Goal: Task Accomplishment & Management: Complete application form

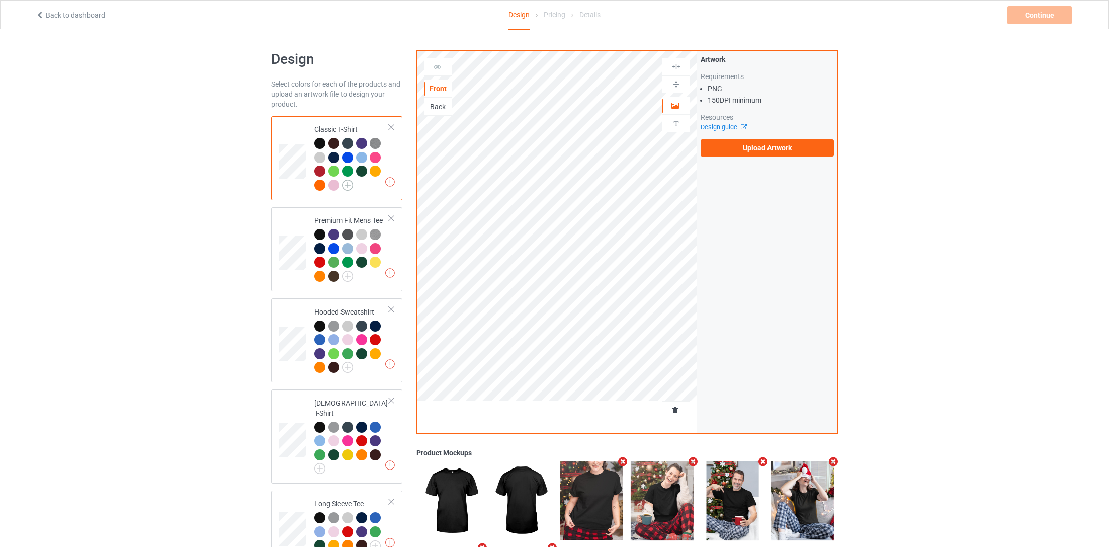
click at [346, 187] on img at bounding box center [347, 185] width 11 height 11
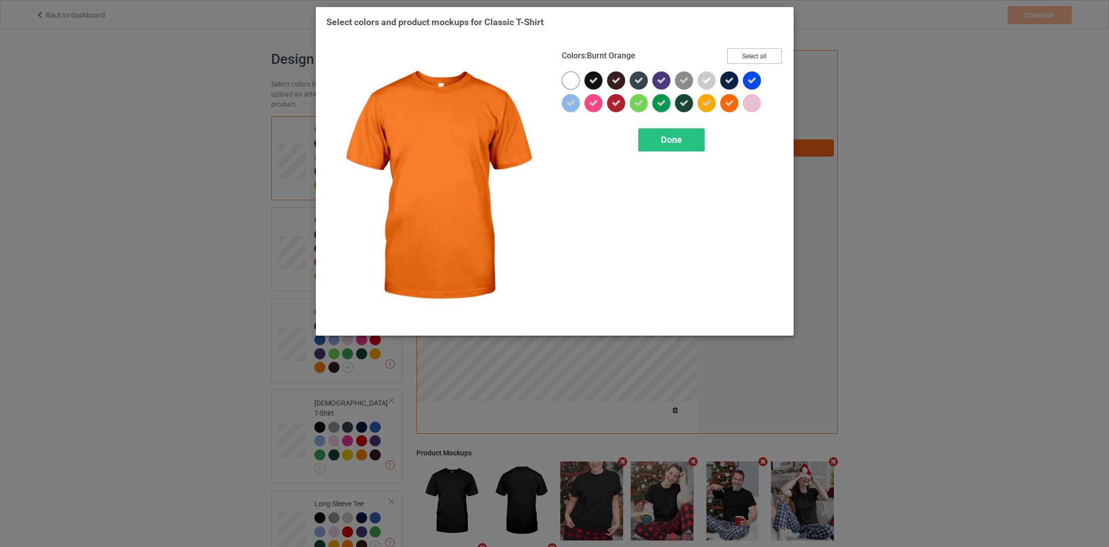
click at [776, 54] on button "Select all" at bounding box center [754, 56] width 54 height 16
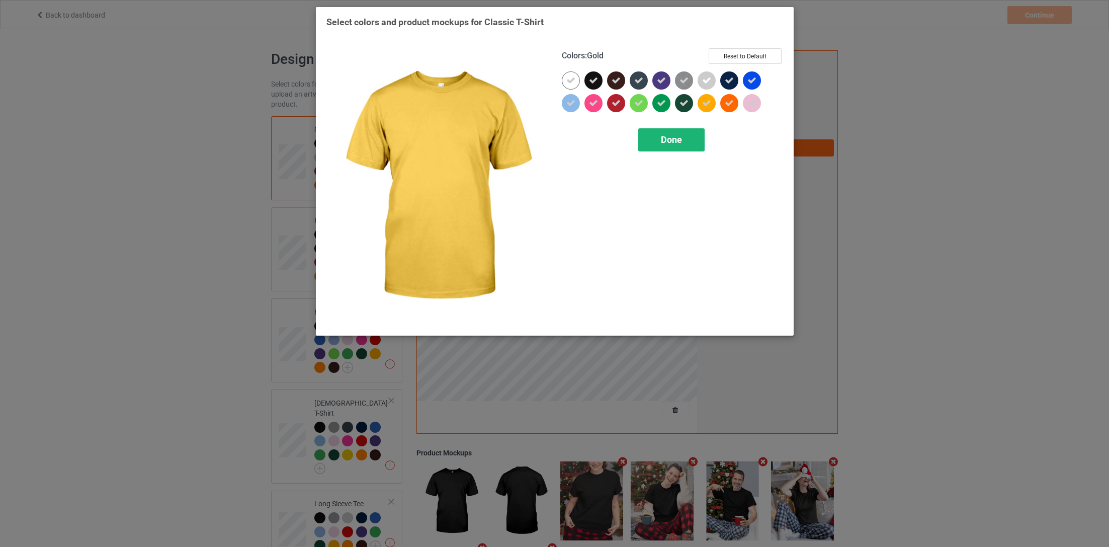
click at [650, 149] on div "Done" at bounding box center [671, 139] width 66 height 23
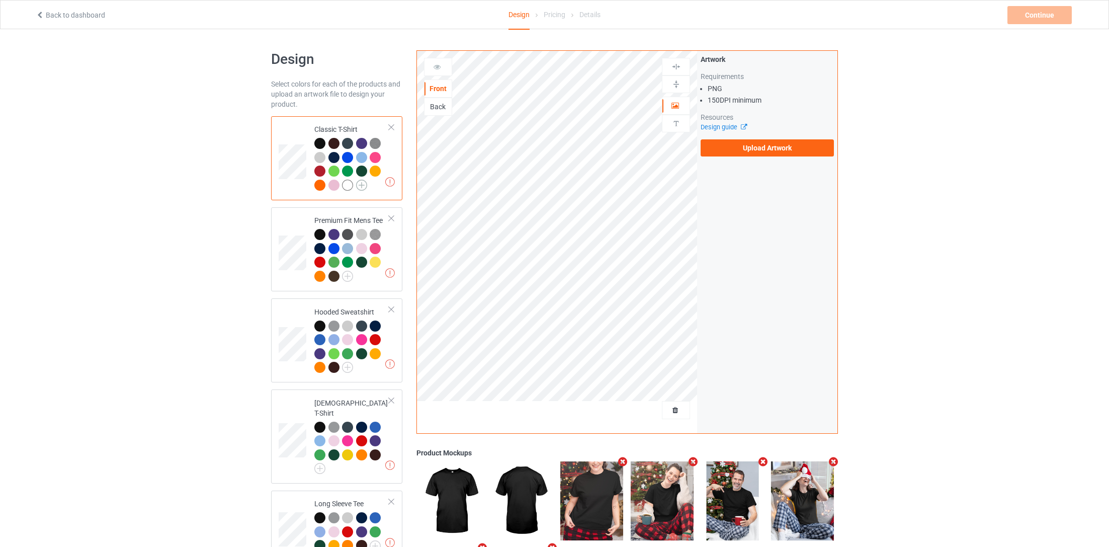
click at [361, 187] on img at bounding box center [361, 185] width 11 height 11
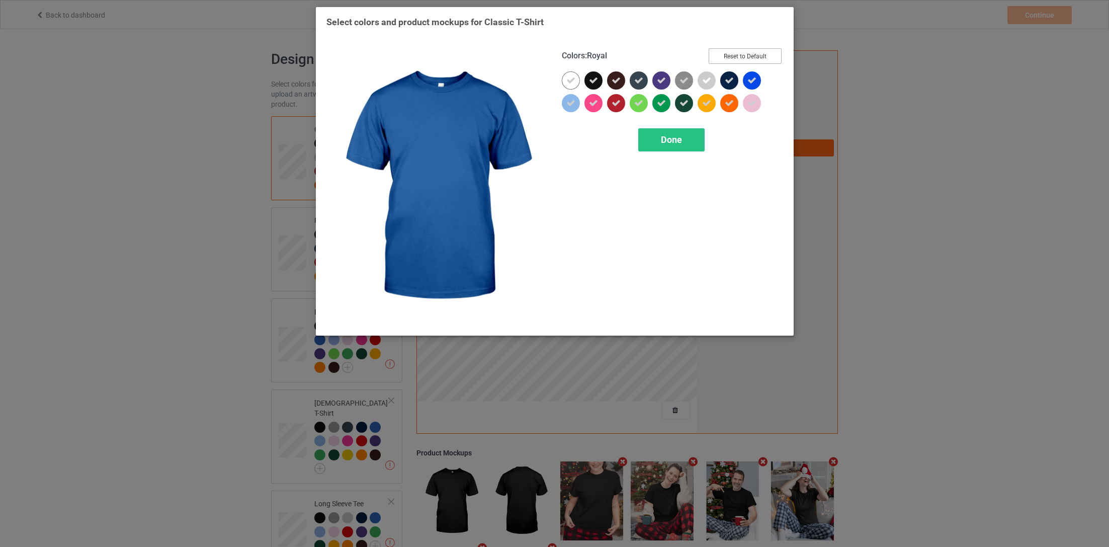
click at [761, 48] on button "Reset to Default" at bounding box center [744, 56] width 73 height 16
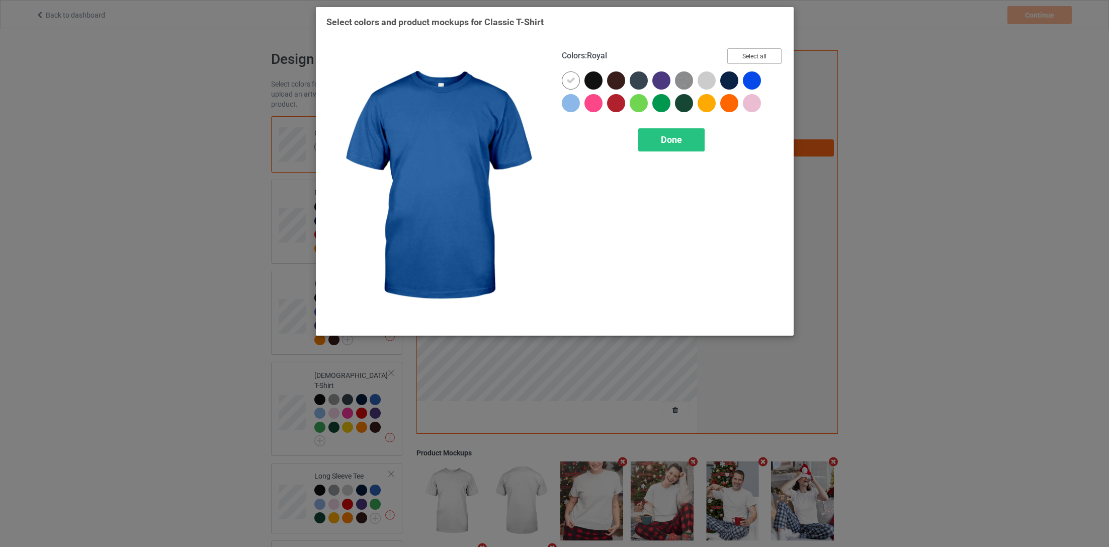
click at [750, 63] on button "Select all" at bounding box center [754, 56] width 54 height 16
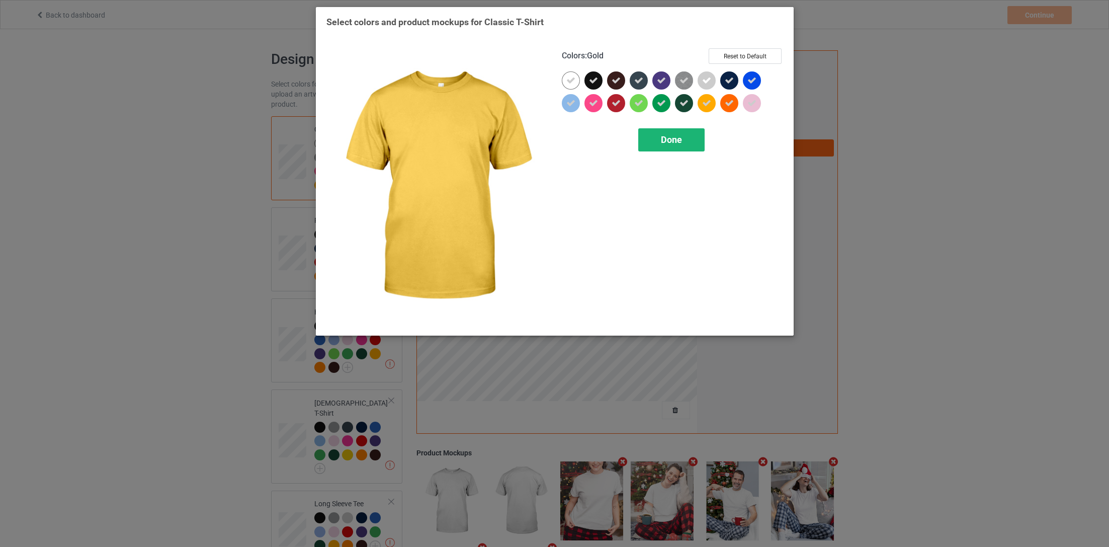
click at [665, 144] on span "Done" at bounding box center [670, 139] width 21 height 11
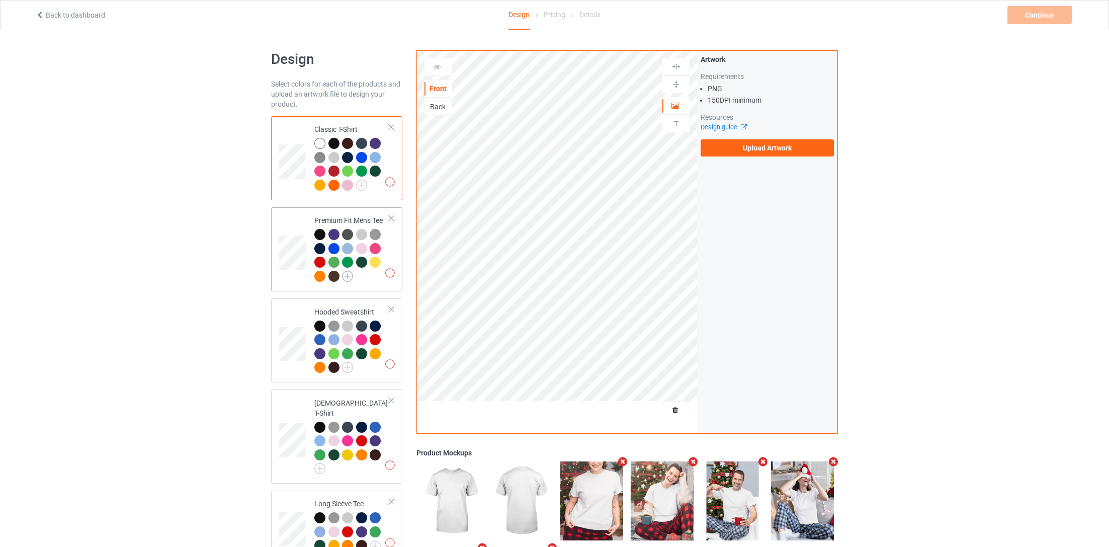
click at [346, 279] on img at bounding box center [347, 276] width 11 height 11
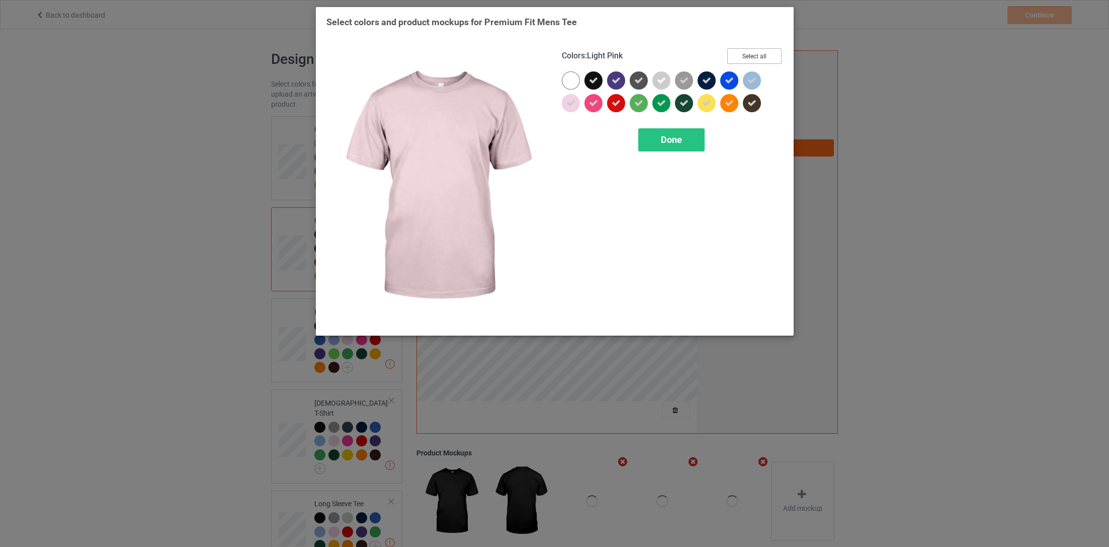
click at [746, 52] on button "Select all" at bounding box center [754, 56] width 54 height 16
click at [746, 52] on button "Reset to Default" at bounding box center [744, 56] width 73 height 16
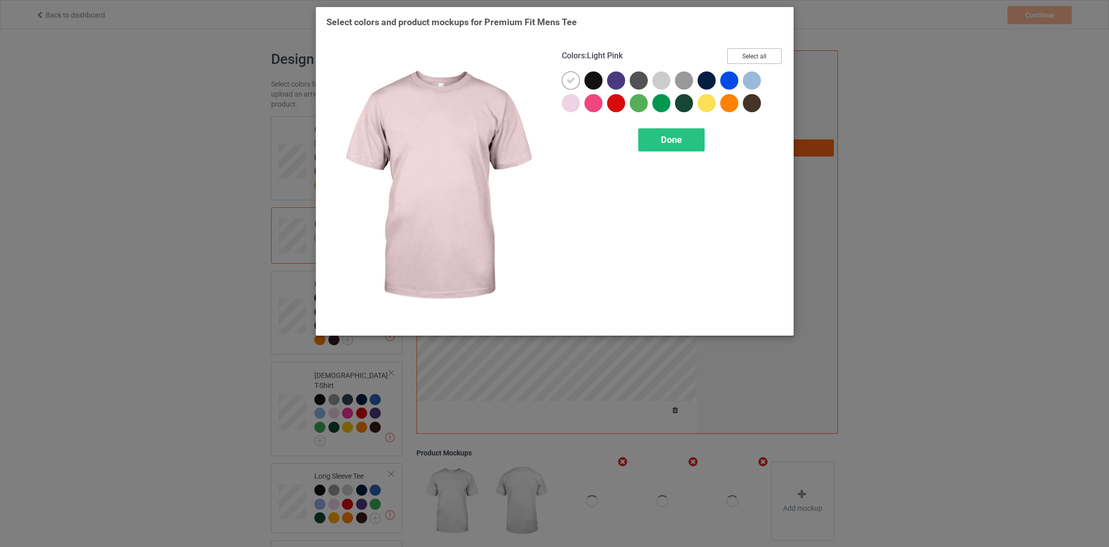
click at [746, 52] on button "Select all" at bounding box center [754, 56] width 54 height 16
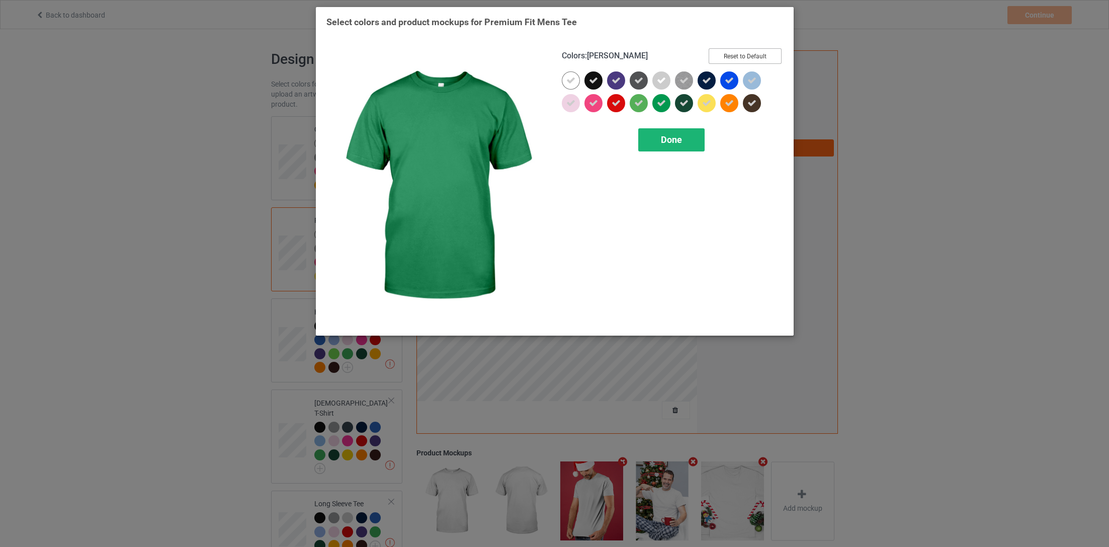
click at [672, 144] on div "Done" at bounding box center [671, 139] width 66 height 23
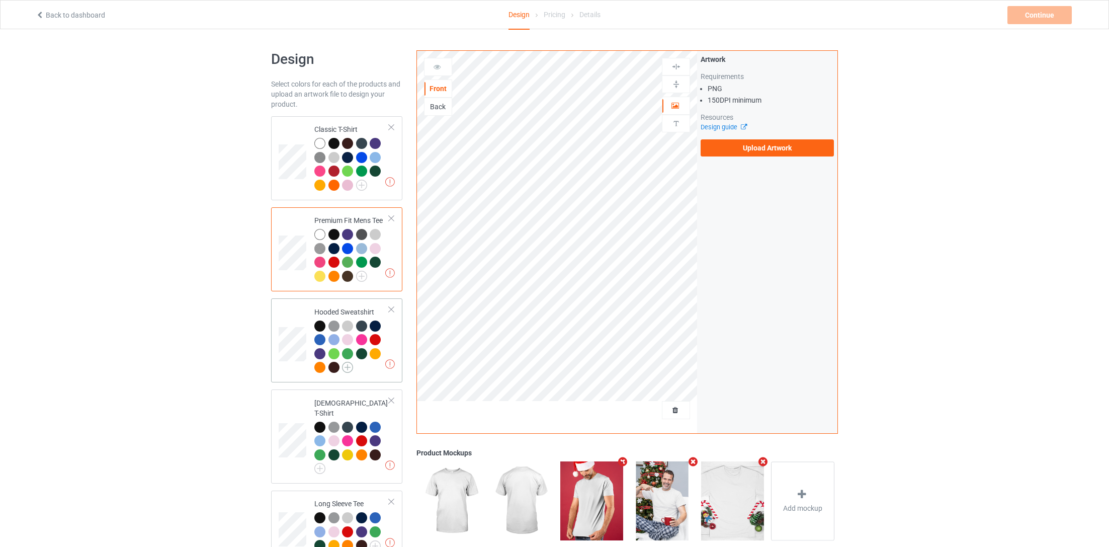
click at [347, 368] on img at bounding box center [347, 367] width 11 height 11
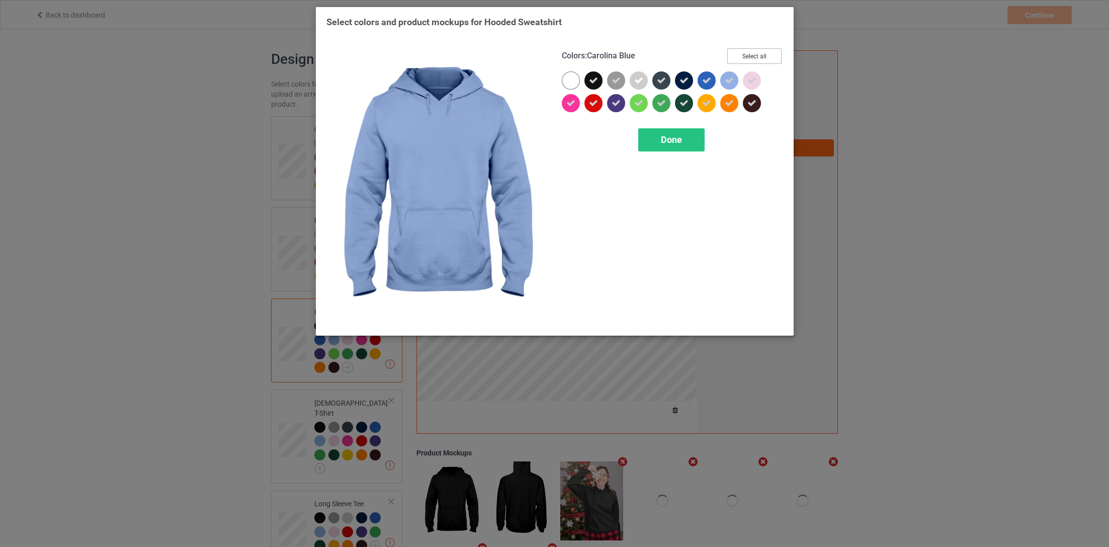
click at [745, 53] on button "Select all" at bounding box center [754, 56] width 54 height 16
click at [745, 53] on button "Reset to Default" at bounding box center [744, 56] width 73 height 16
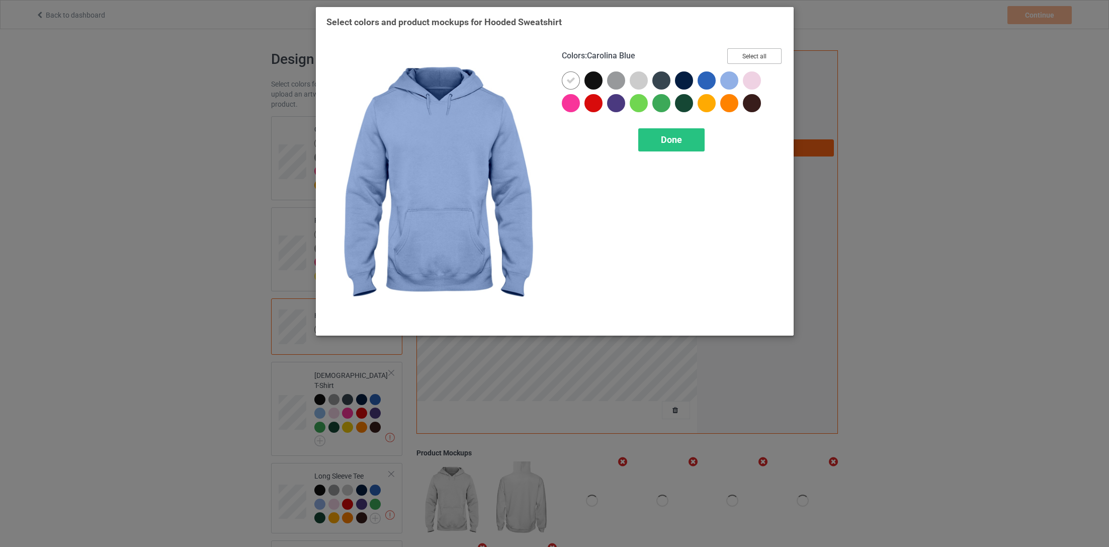
click at [745, 53] on button "Select all" at bounding box center [754, 56] width 54 height 16
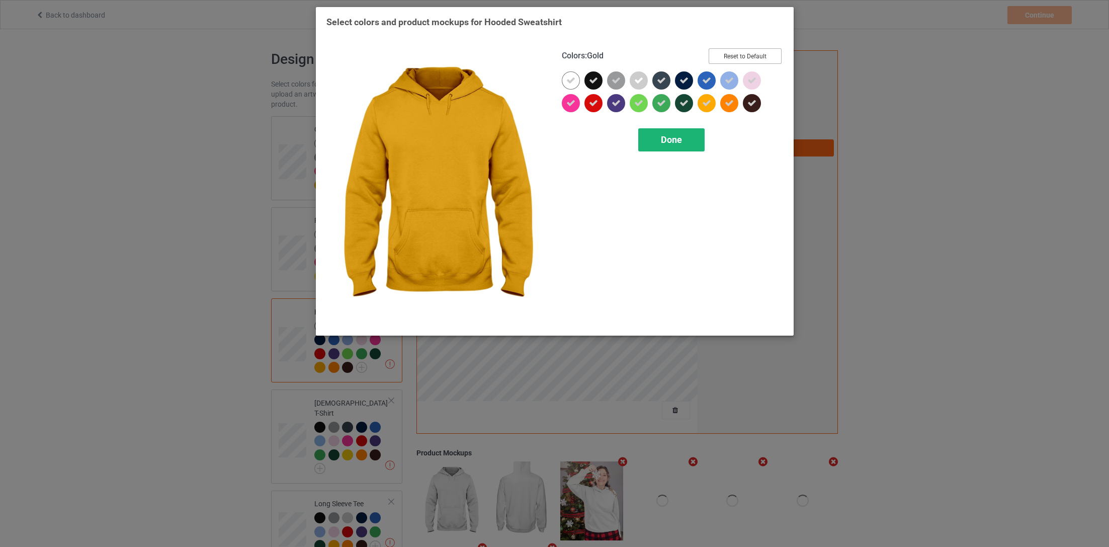
click at [661, 138] on span "Done" at bounding box center [670, 139] width 21 height 11
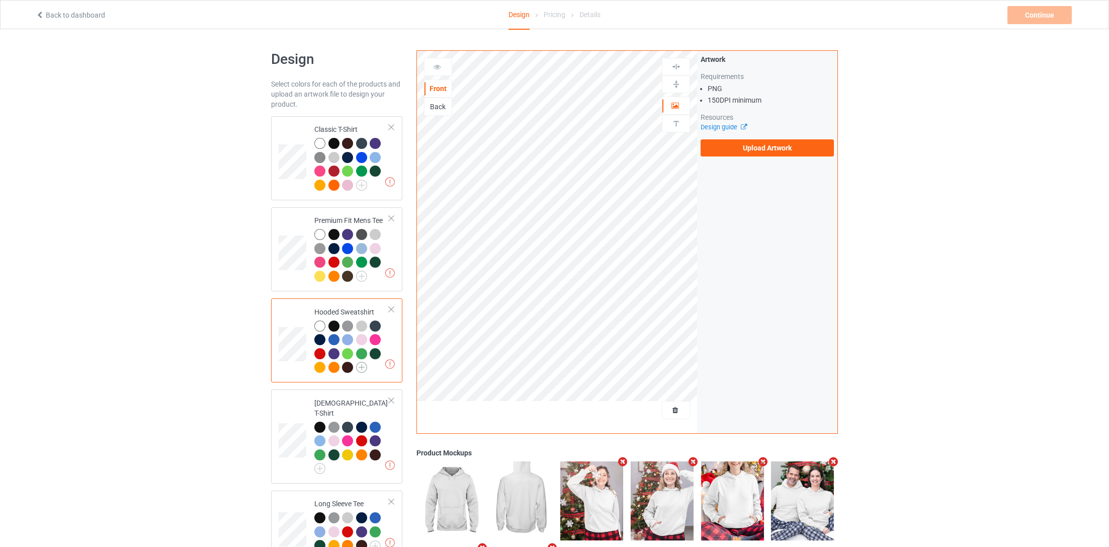
click at [364, 372] on img at bounding box center [361, 367] width 11 height 11
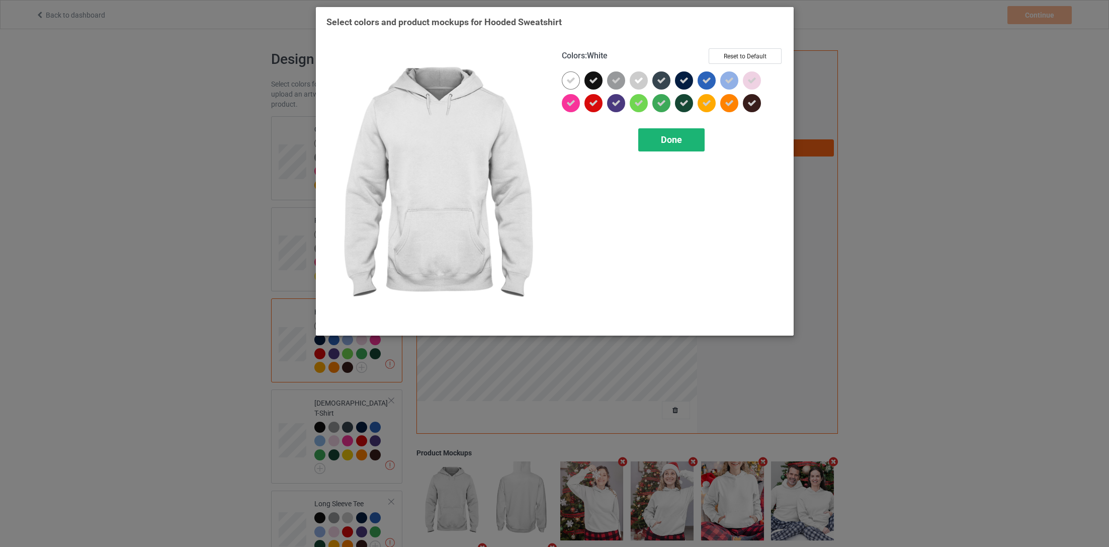
click at [684, 138] on div "Done" at bounding box center [671, 139] width 66 height 23
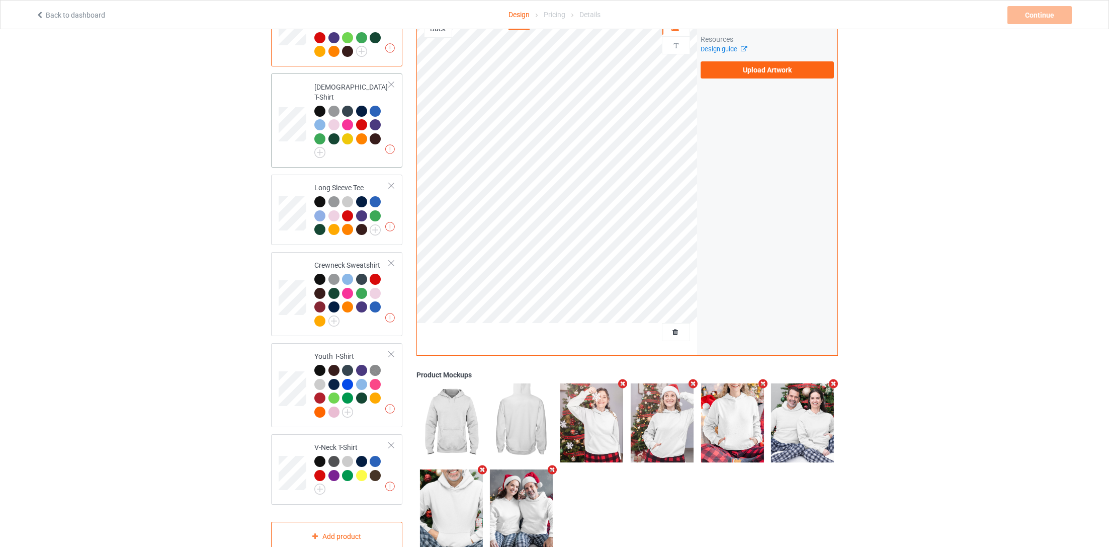
scroll to position [323, 0]
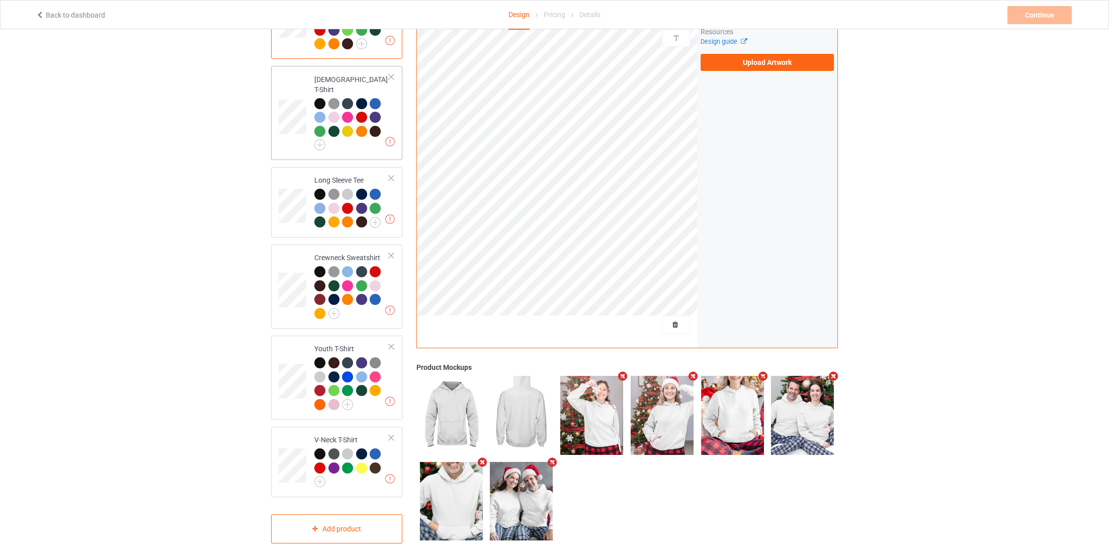
click at [325, 131] on div at bounding box center [351, 124] width 75 height 53
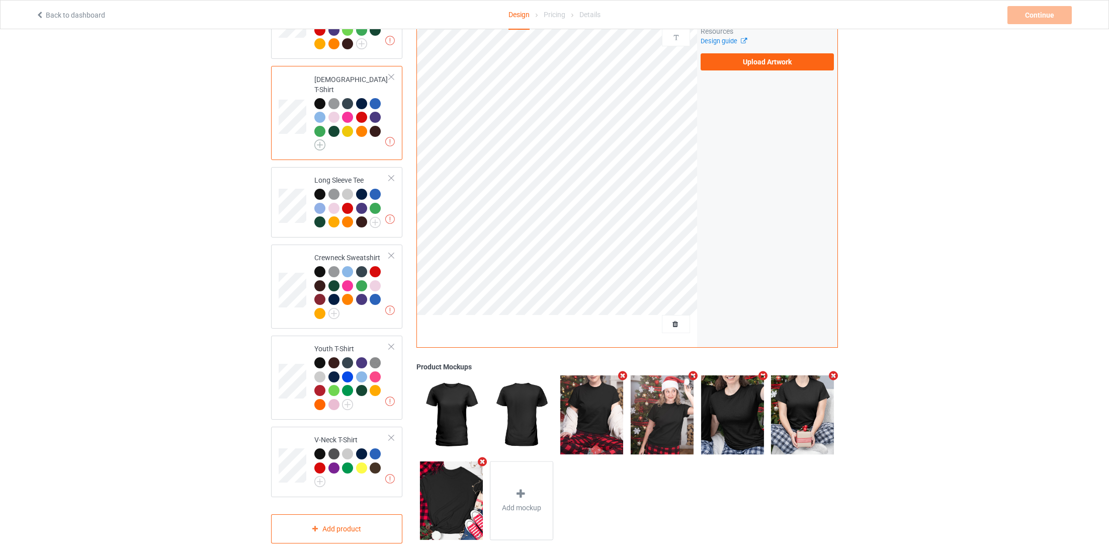
click at [322, 139] on img at bounding box center [319, 144] width 11 height 11
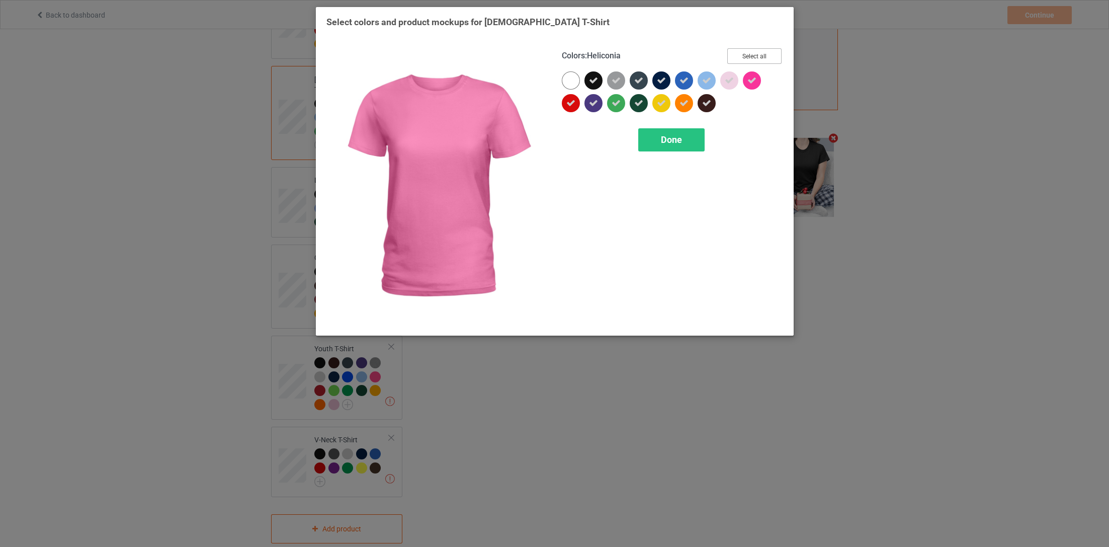
click at [752, 60] on button "Select all" at bounding box center [754, 56] width 54 height 16
click at [752, 60] on button "Reset to Default" at bounding box center [744, 56] width 73 height 16
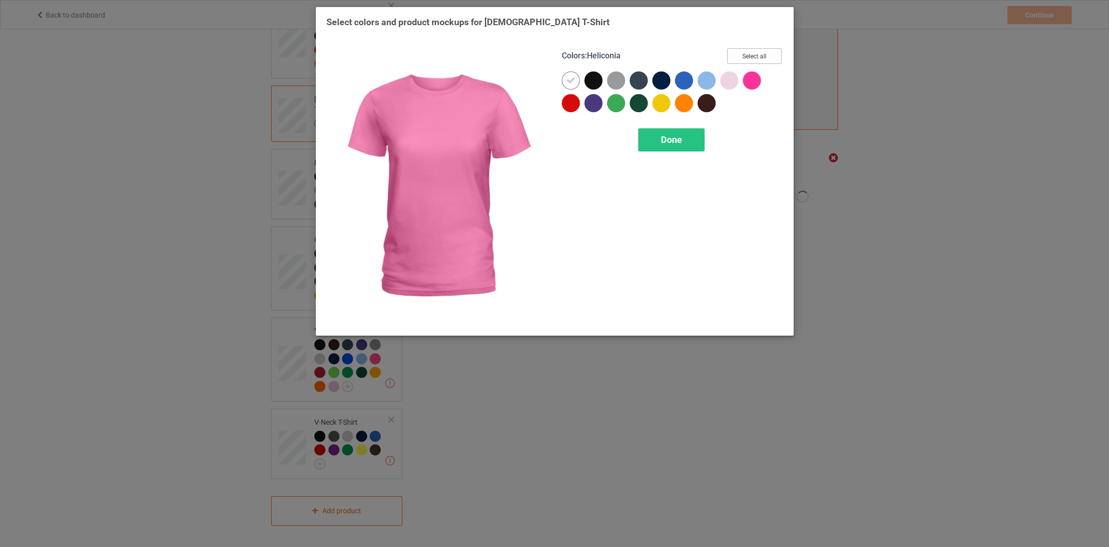
click at [752, 60] on button "Select all" at bounding box center [754, 56] width 54 height 16
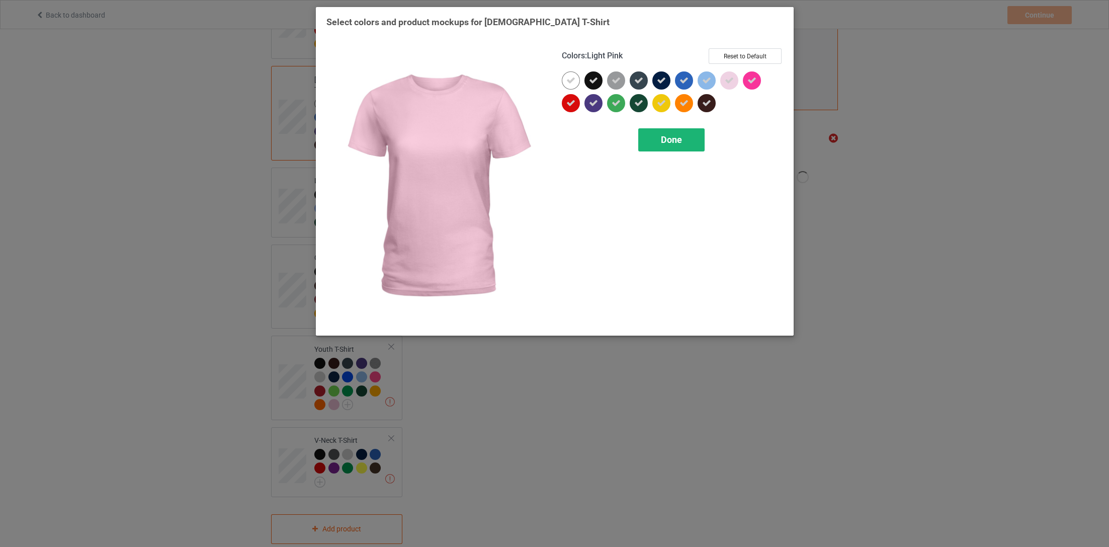
click at [676, 140] on span "Done" at bounding box center [670, 139] width 21 height 11
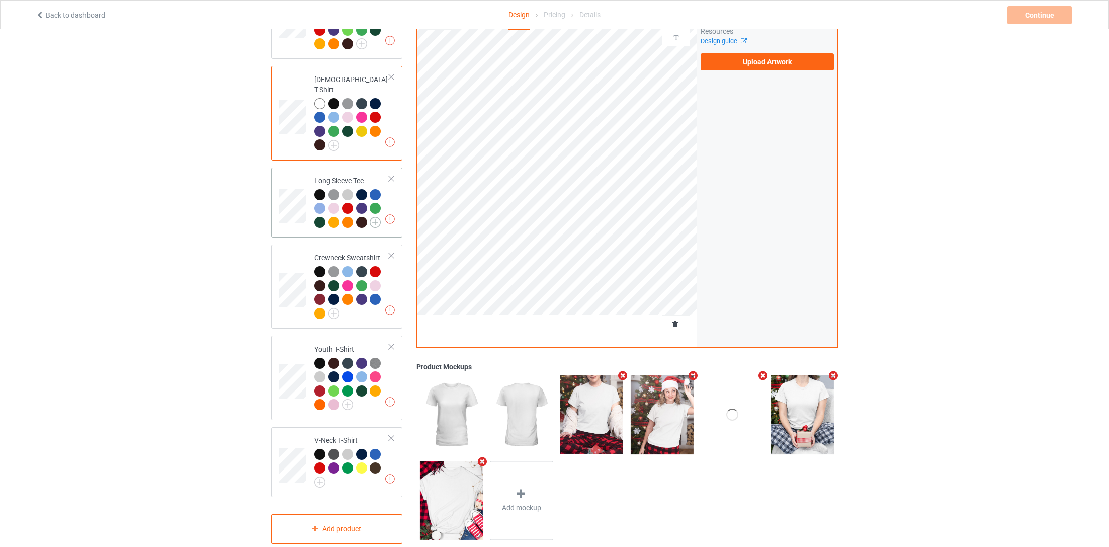
click at [375, 217] on img at bounding box center [375, 222] width 11 height 11
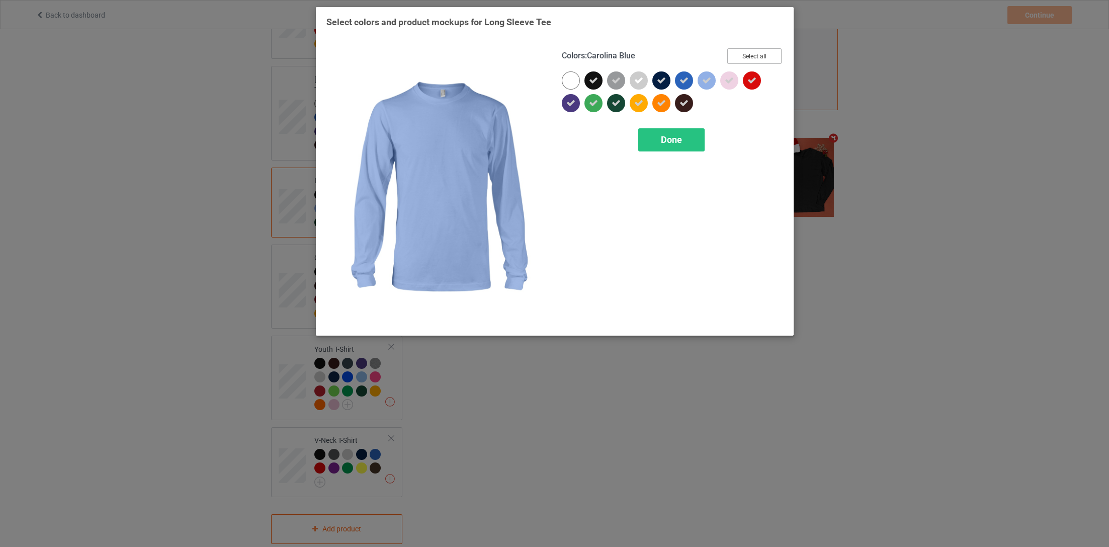
click at [756, 62] on button "Select all" at bounding box center [754, 56] width 54 height 16
click at [756, 62] on button "Reset to Default" at bounding box center [744, 56] width 73 height 16
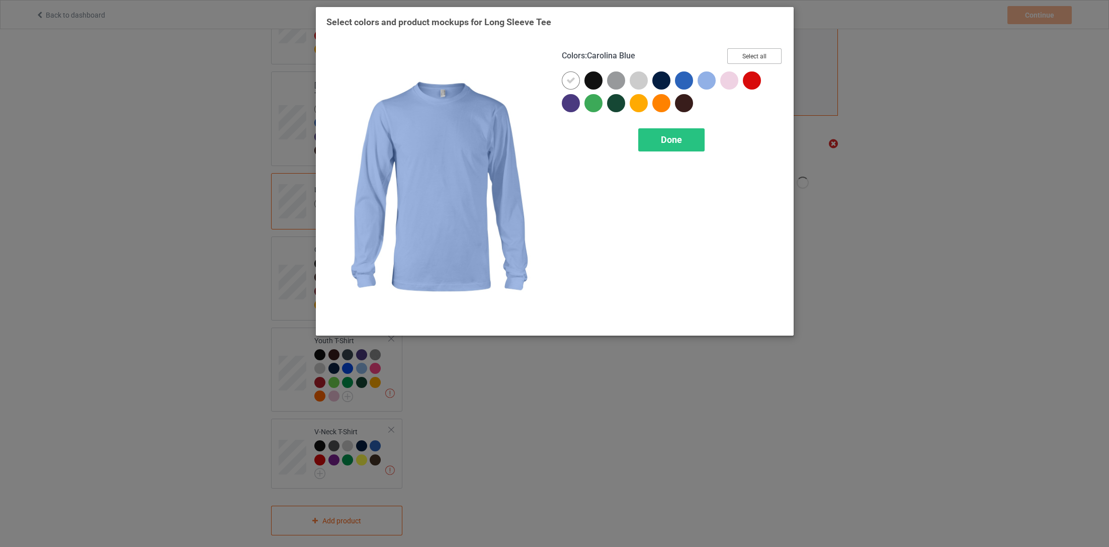
click at [756, 62] on button "Select all" at bounding box center [754, 56] width 54 height 16
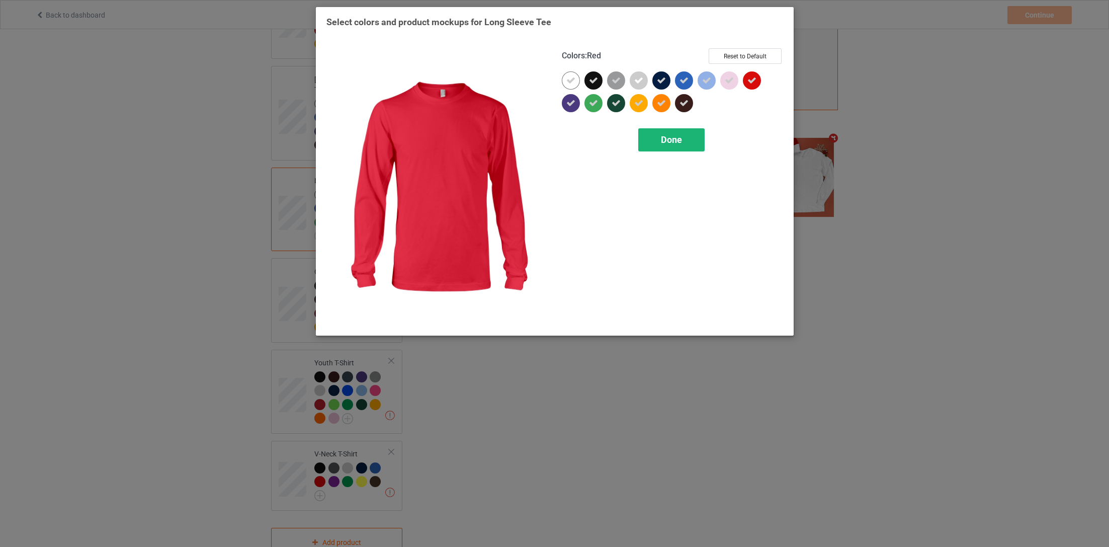
click at [677, 141] on span "Done" at bounding box center [670, 139] width 21 height 11
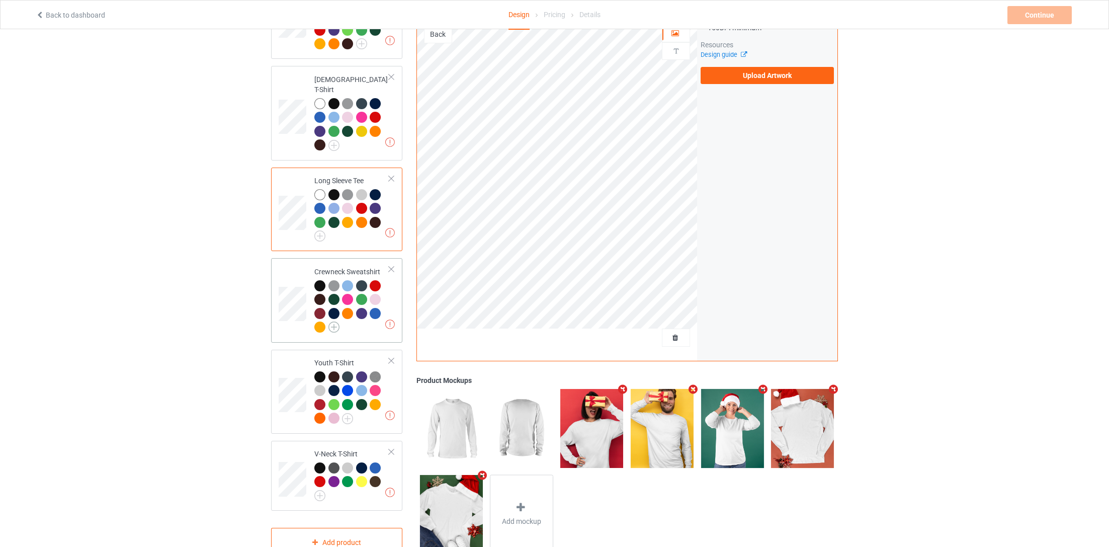
click at [334, 321] on img at bounding box center [333, 326] width 11 height 11
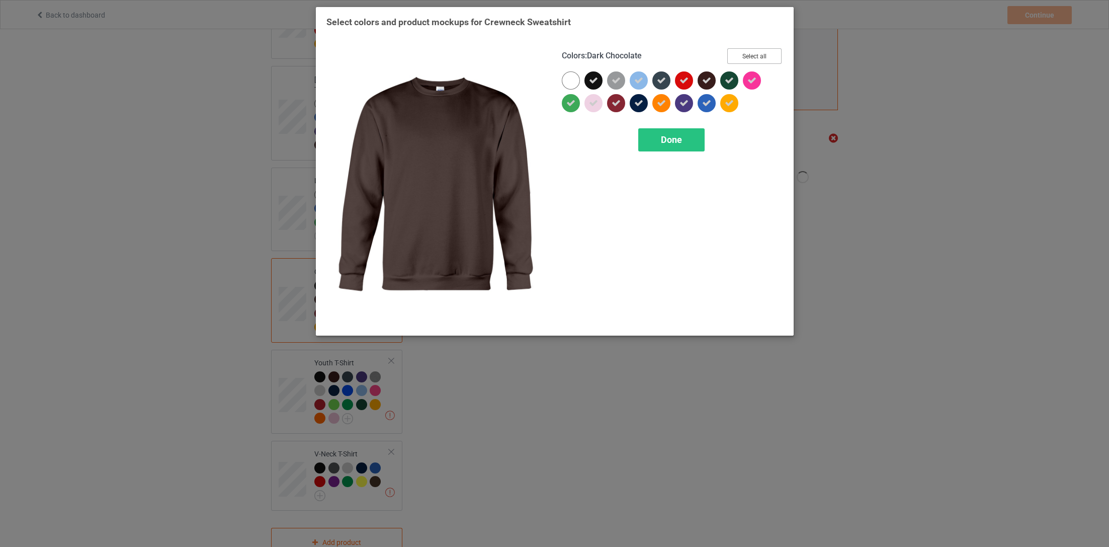
click at [752, 57] on button "Select all" at bounding box center [754, 56] width 54 height 16
click at [752, 57] on button "Reset to Default" at bounding box center [744, 56] width 73 height 16
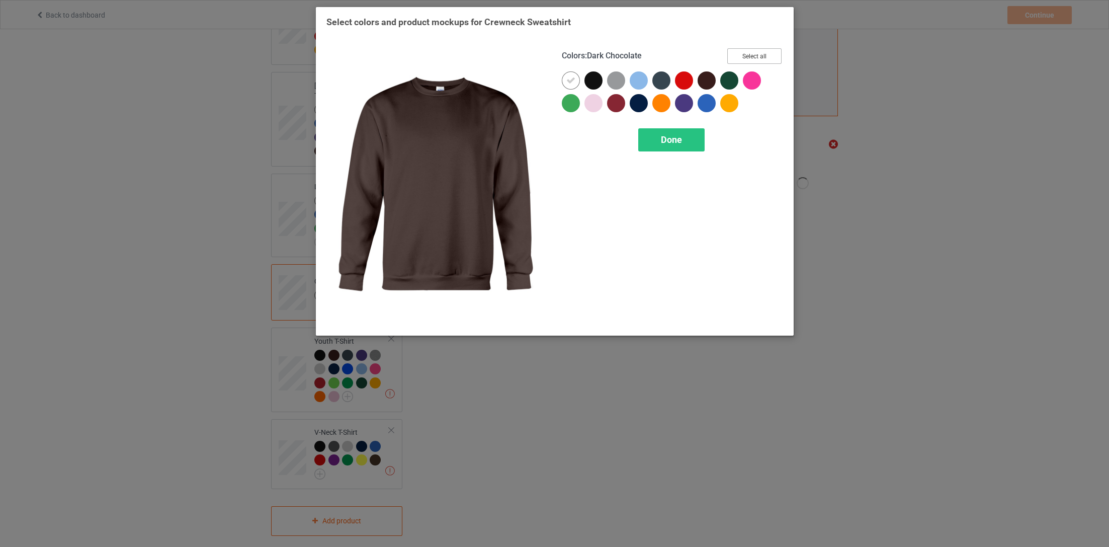
click at [752, 57] on button "Select all" at bounding box center [754, 56] width 54 height 16
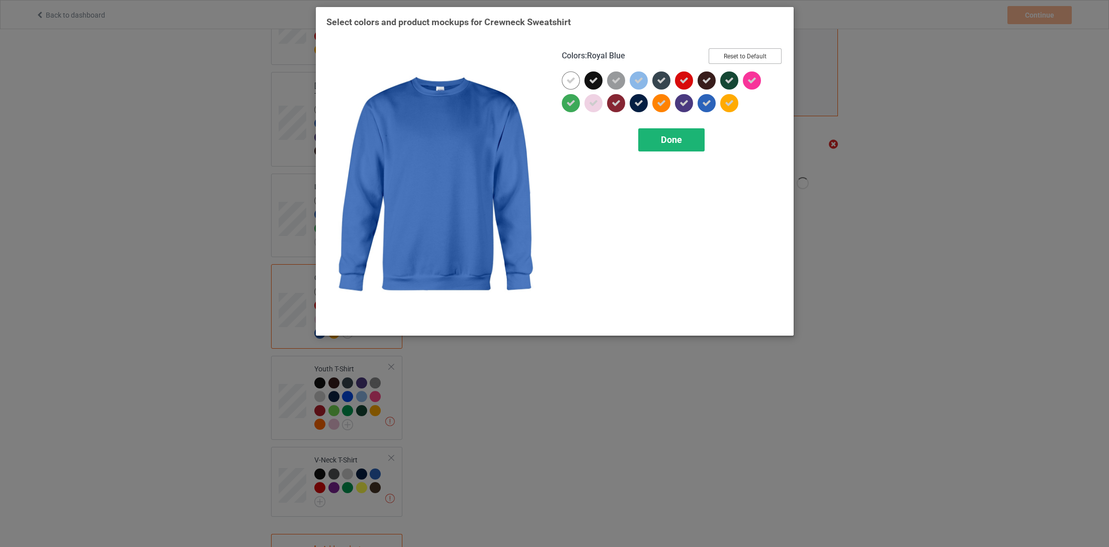
scroll to position [323, 0]
click at [675, 140] on span "Done" at bounding box center [670, 139] width 21 height 11
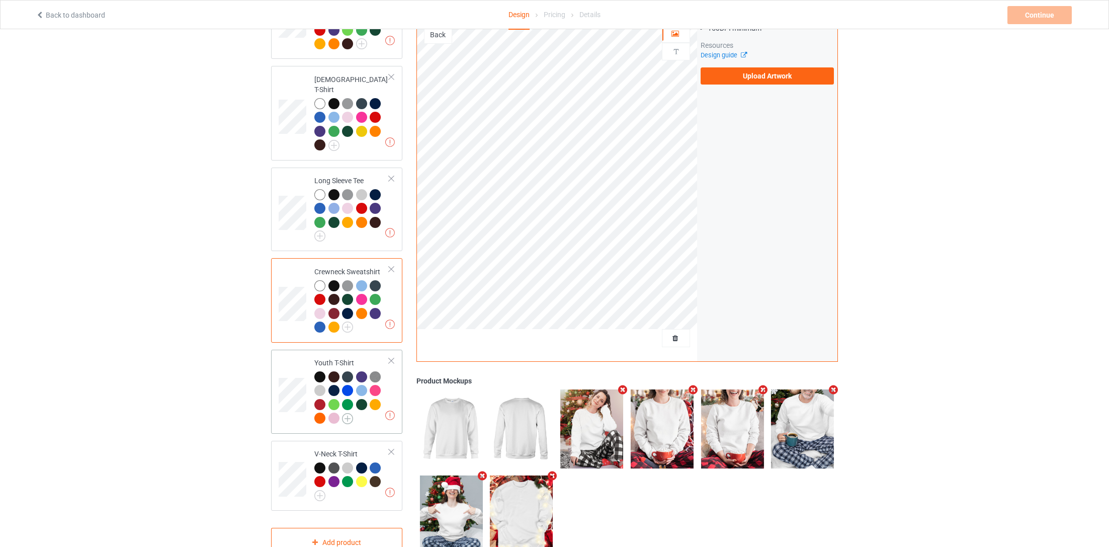
click at [346, 413] on img at bounding box center [347, 418] width 11 height 11
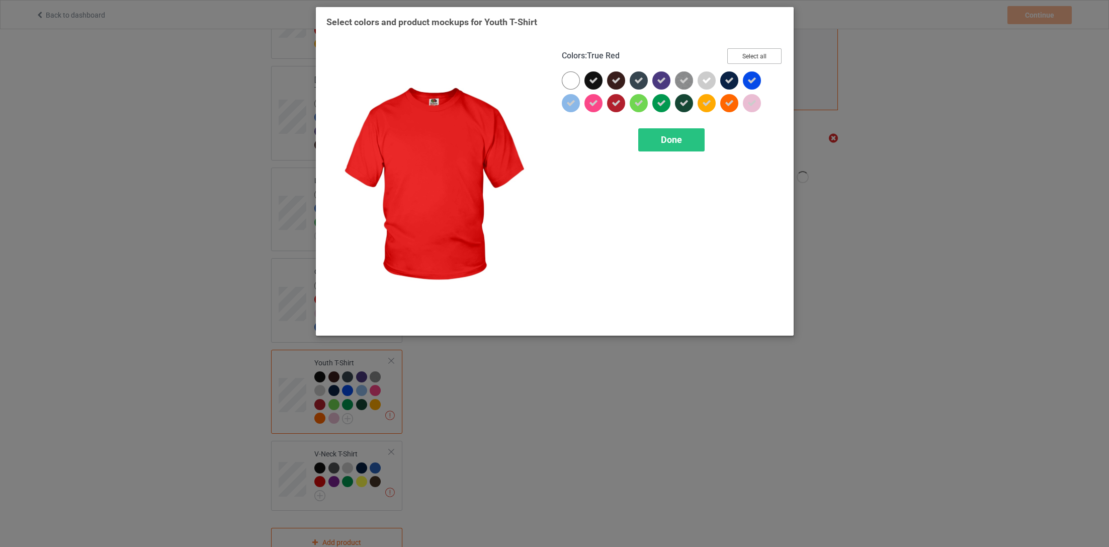
click at [741, 62] on button "Select all" at bounding box center [754, 56] width 54 height 16
click at [741, 62] on button "Reset to Default" at bounding box center [744, 56] width 73 height 16
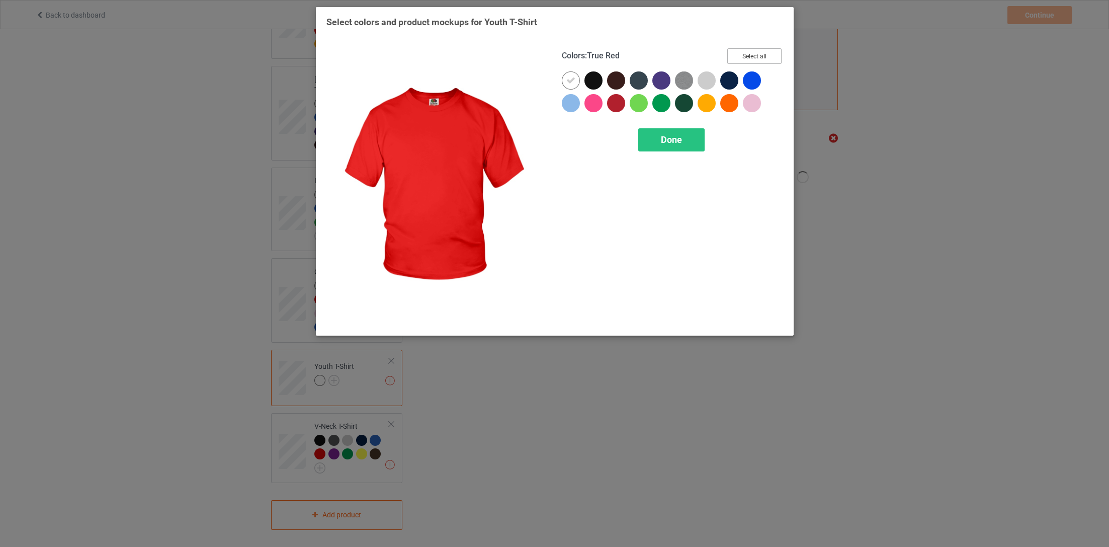
scroll to position [317, 0]
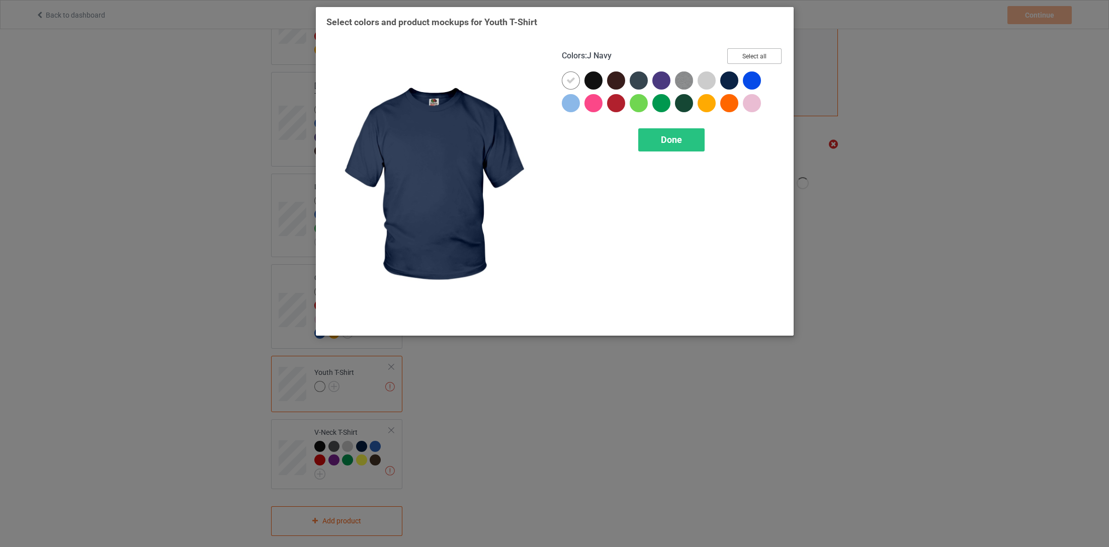
click at [751, 53] on button "Select all" at bounding box center [754, 56] width 54 height 16
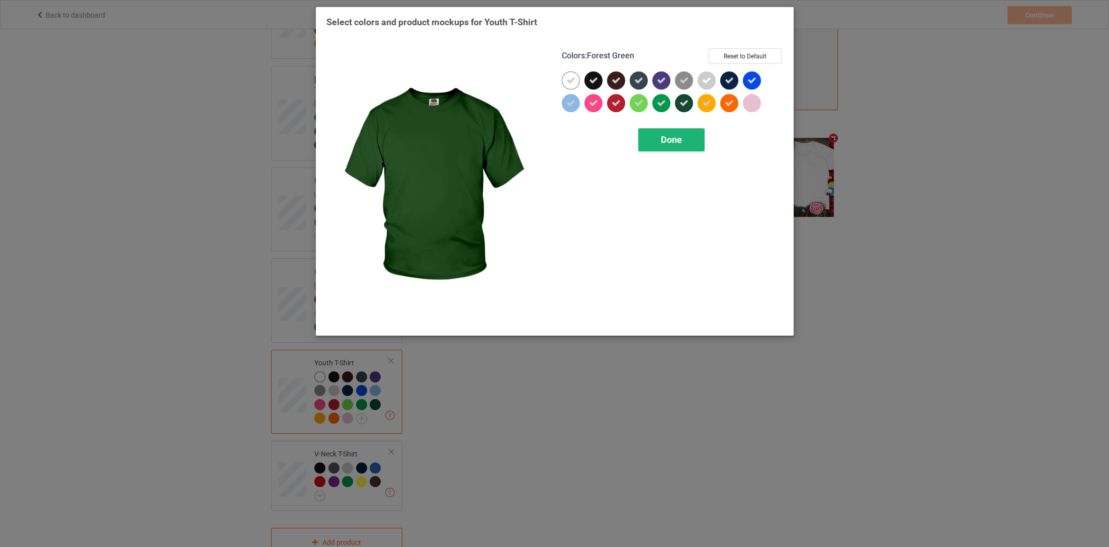
click at [677, 139] on span "Done" at bounding box center [670, 139] width 21 height 11
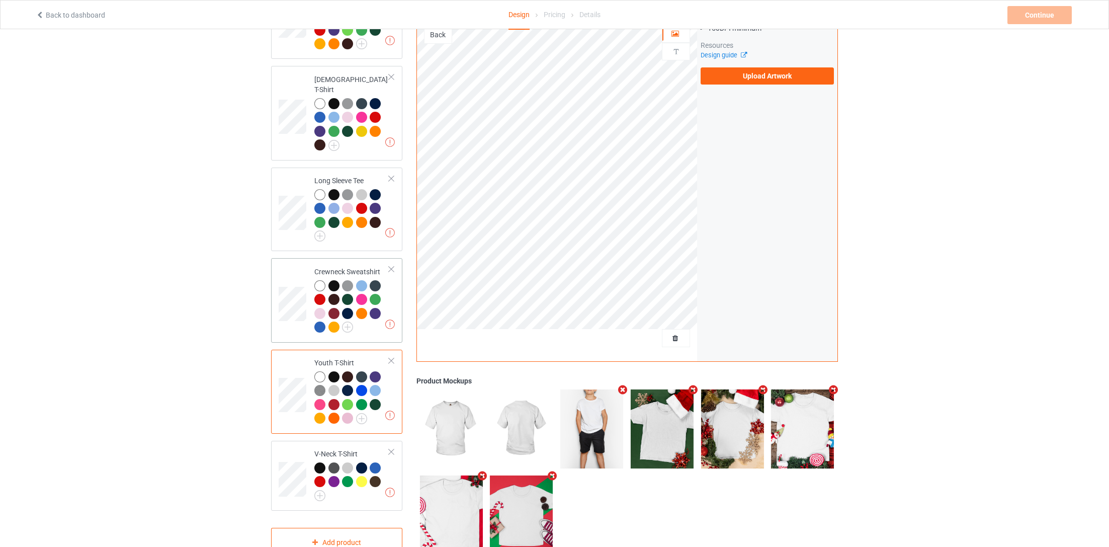
scroll to position [345, 0]
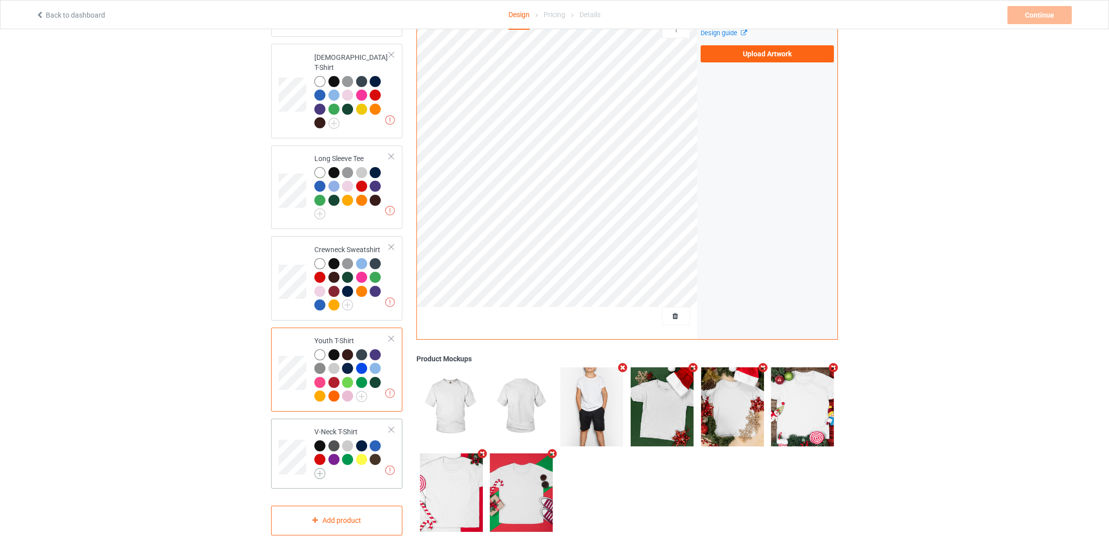
click at [320, 468] on img at bounding box center [319, 473] width 11 height 11
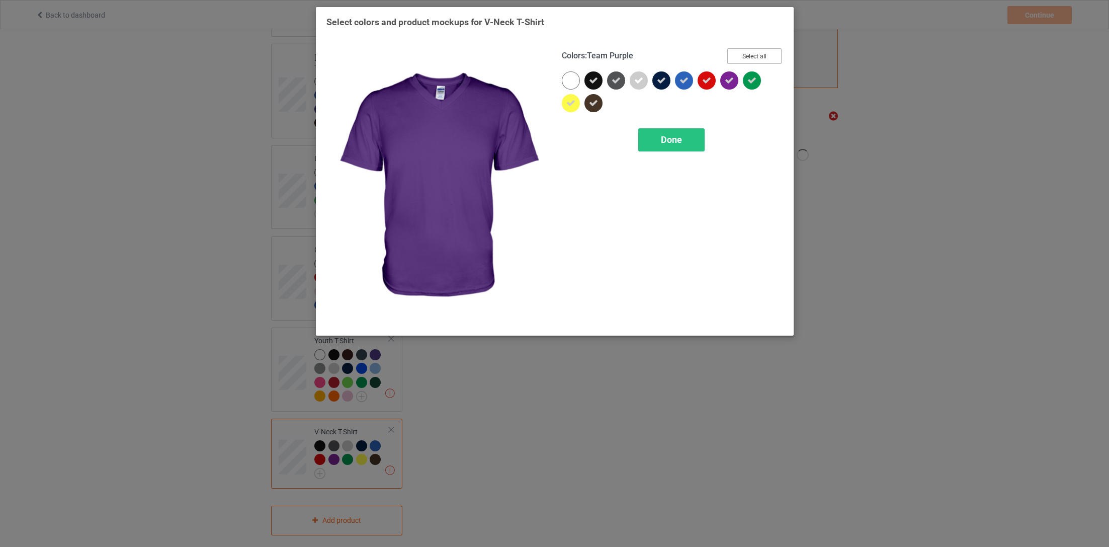
click at [752, 56] on button "Select all" at bounding box center [754, 56] width 54 height 16
click at [752, 56] on button "Reset to Default" at bounding box center [744, 56] width 73 height 16
click at [752, 56] on button "Select all" at bounding box center [754, 56] width 54 height 16
click at [672, 141] on span "Done" at bounding box center [670, 139] width 21 height 11
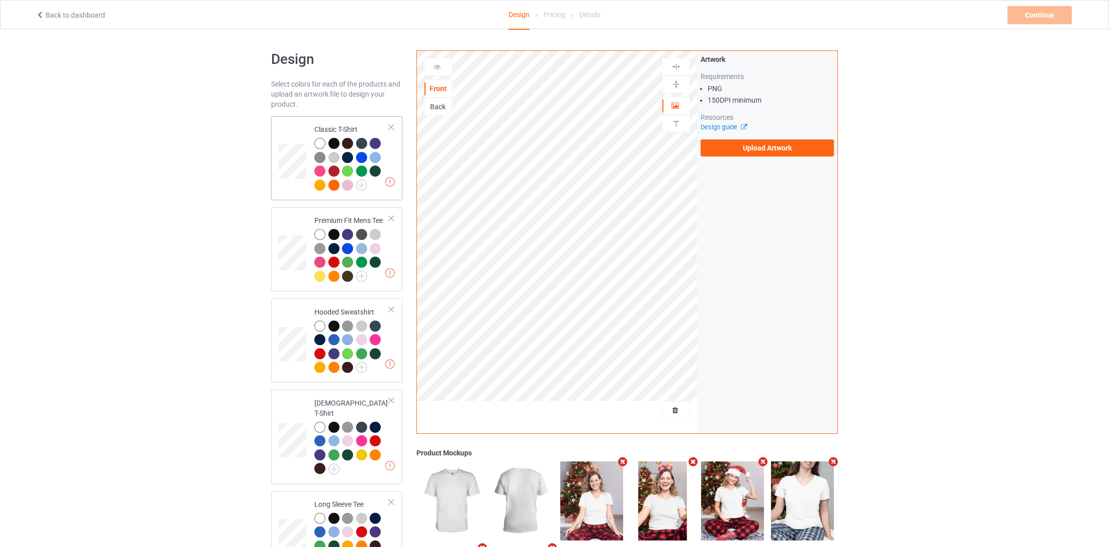
click at [360, 125] on div "Classic T-Shirt" at bounding box center [351, 156] width 75 height 65
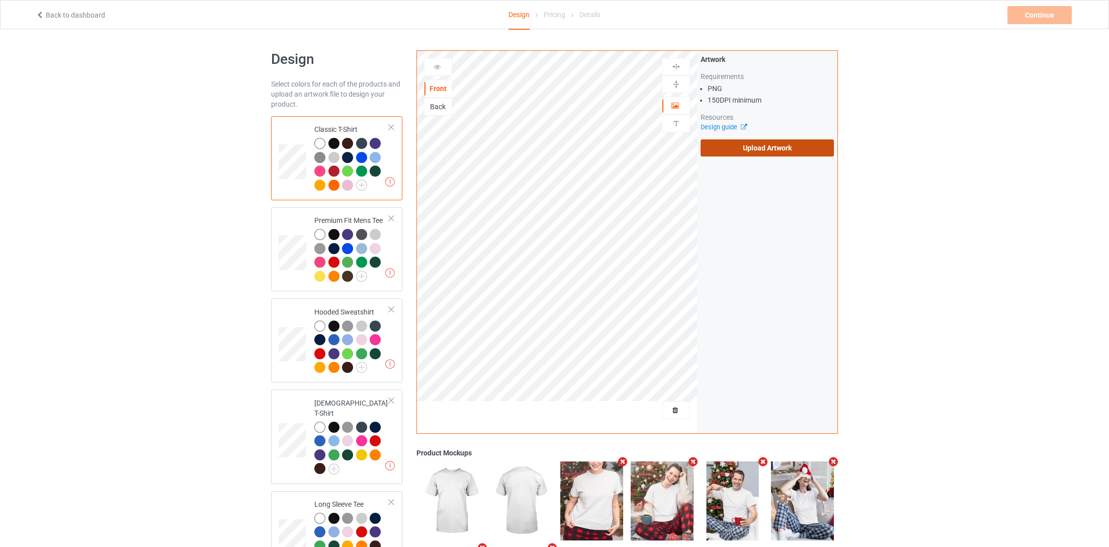
click at [801, 154] on label "Upload Artwork" at bounding box center [766, 147] width 133 height 17
click at [0, 0] on input "Upload Artwork" at bounding box center [0, 0] width 0 height 0
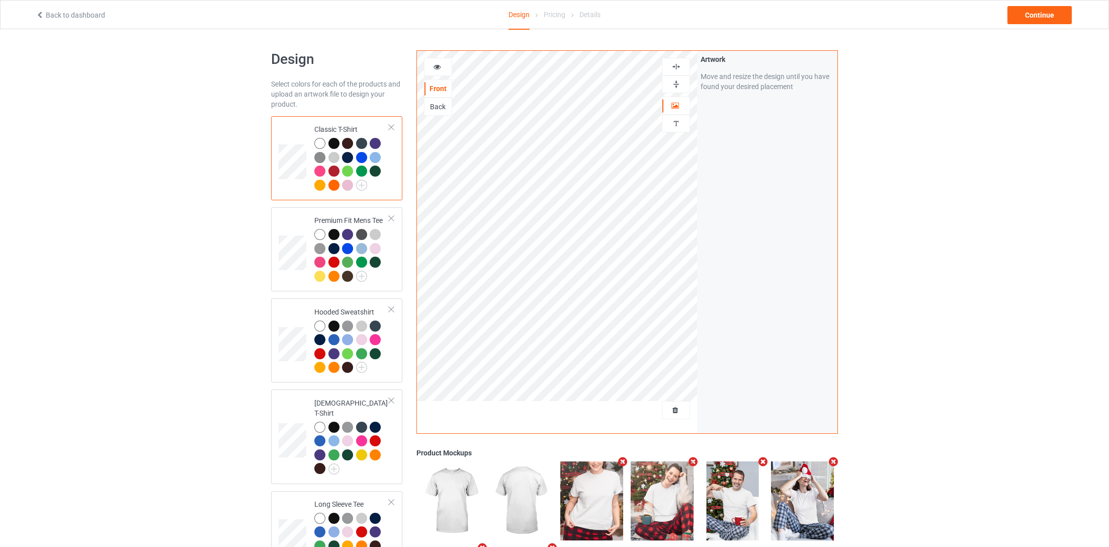
click at [807, 318] on div "Artwork Move and resize the design until you have found your desired placement" at bounding box center [767, 242] width 140 height 382
click at [438, 66] on icon at bounding box center [437, 65] width 9 height 7
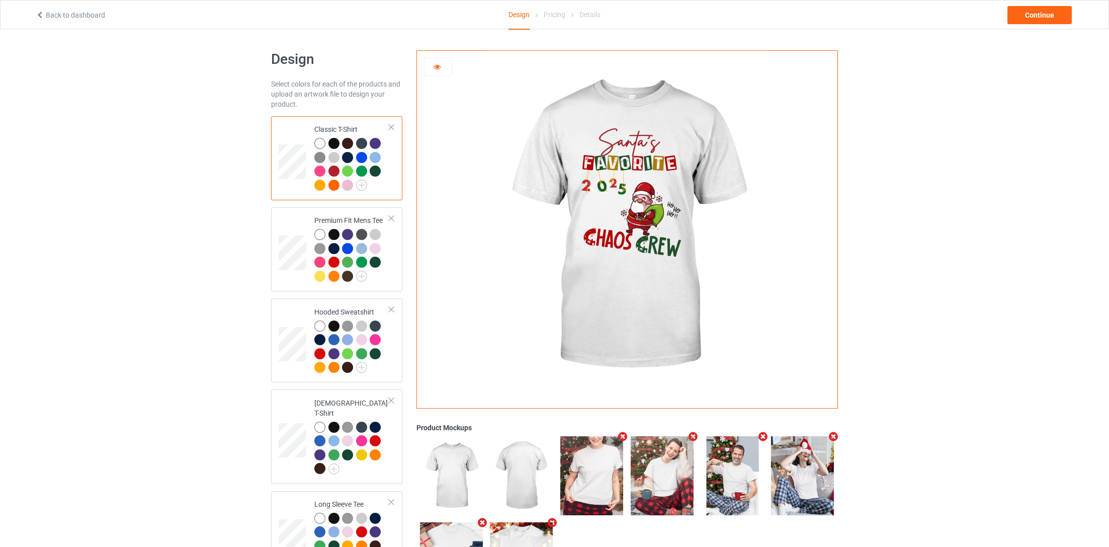
click at [438, 59] on div at bounding box center [438, 67] width 28 height 18
click at [1037, 12] on div "Continue" at bounding box center [1039, 15] width 64 height 18
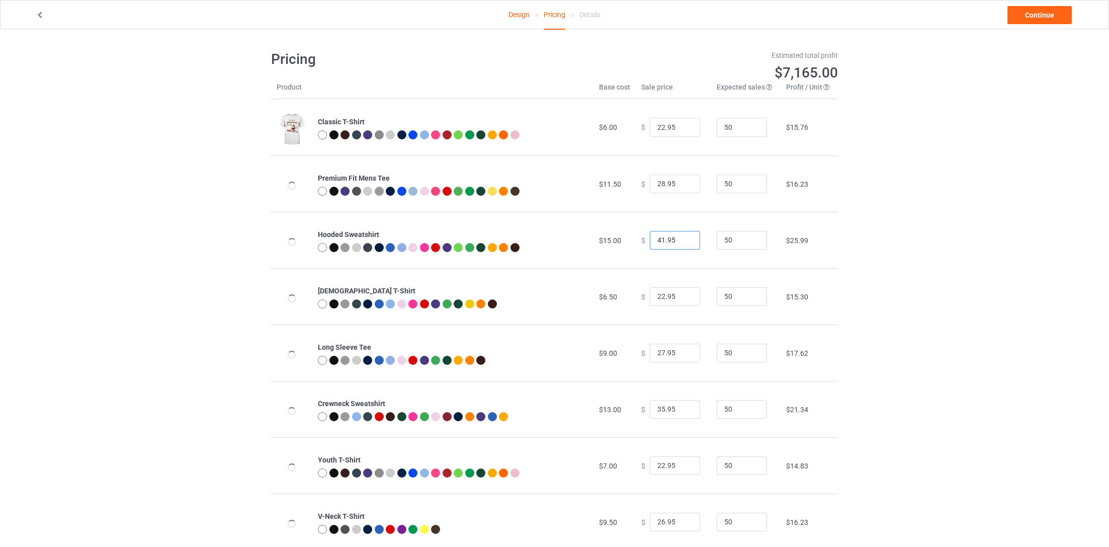
click at [685, 242] on input "41.95" at bounding box center [675, 240] width 50 height 19
click at [685, 242] on input "40.95" at bounding box center [675, 240] width 50 height 19
click at [685, 242] on input "39.95" at bounding box center [675, 240] width 50 height 19
click at [685, 242] on input "38.95" at bounding box center [675, 240] width 50 height 19
click at [685, 242] on input "37.95" at bounding box center [675, 240] width 50 height 19
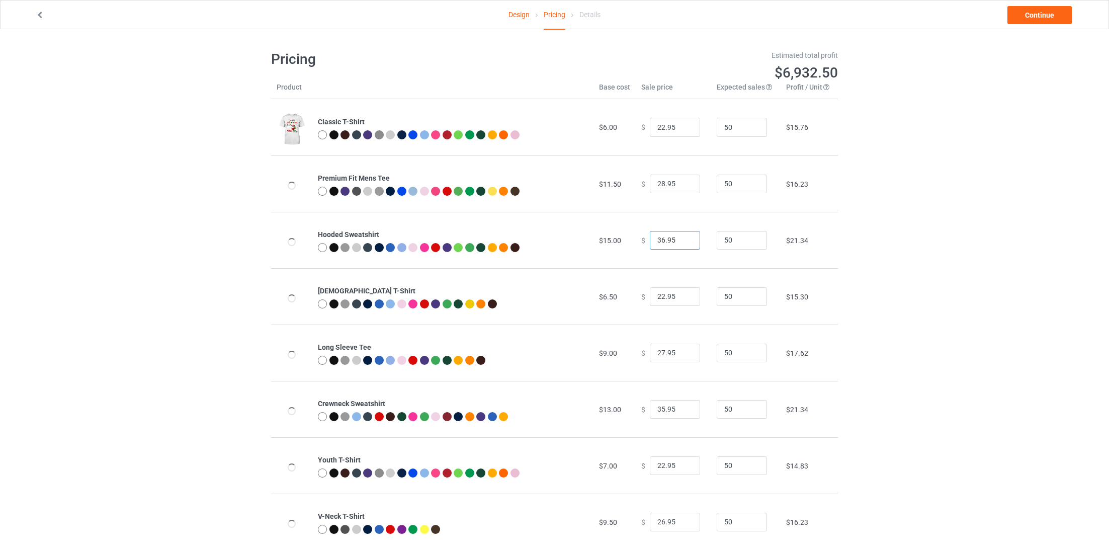
click at [685, 242] on input "36.95" at bounding box center [675, 240] width 50 height 19
click at [685, 242] on input "35.95" at bounding box center [675, 240] width 50 height 19
type input "34.95"
click at [685, 242] on input "34.95" at bounding box center [675, 240] width 50 height 19
type input "26.95"
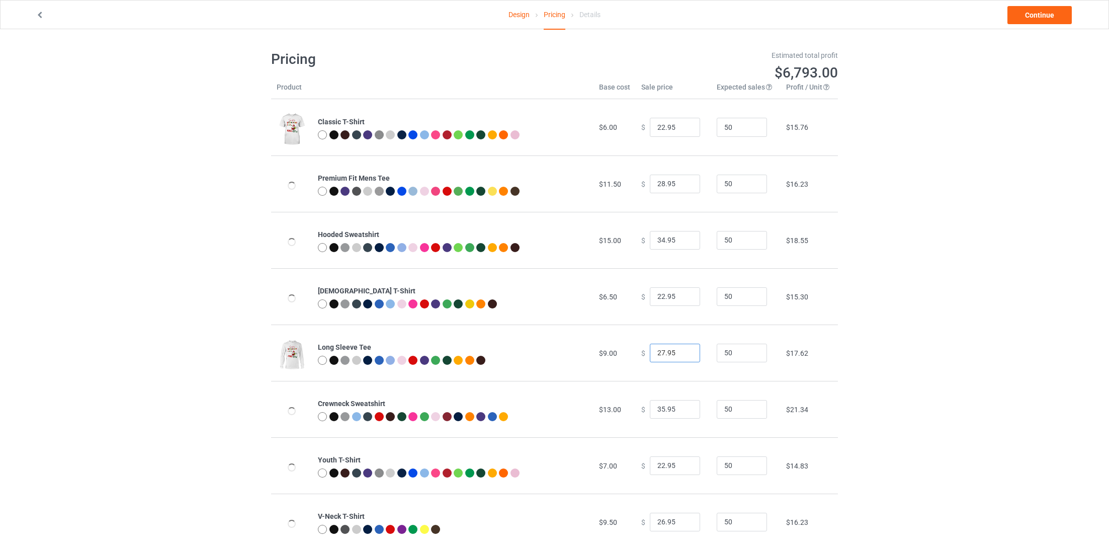
click at [681, 355] on input "26.95" at bounding box center [675, 352] width 50 height 19
click at [684, 412] on input "34.95" at bounding box center [675, 409] width 50 height 19
click at [684, 412] on input "33.95" at bounding box center [675, 409] width 50 height 19
click at [684, 412] on input "32.95" at bounding box center [675, 409] width 50 height 19
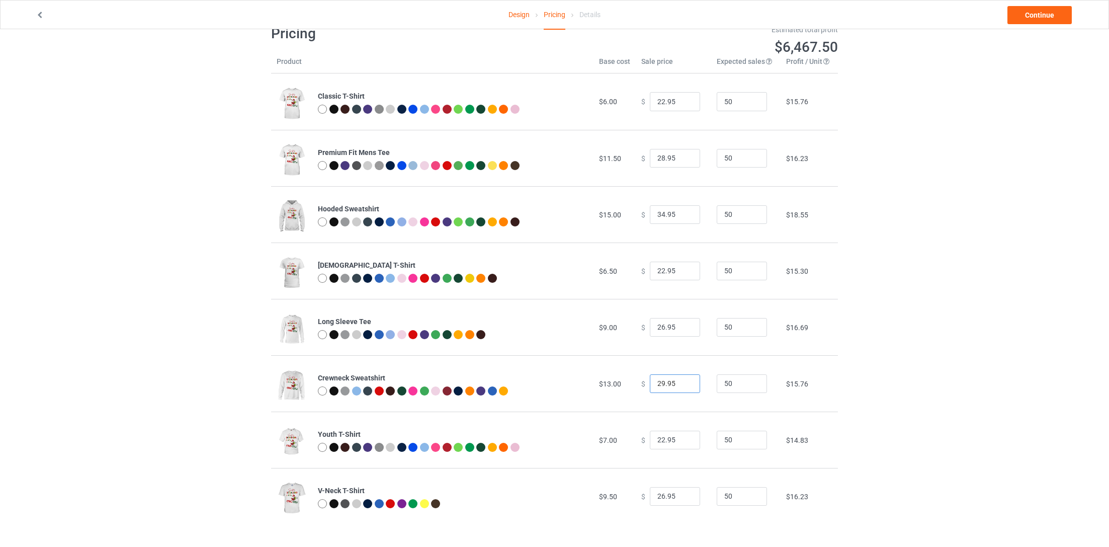
scroll to position [29, 0]
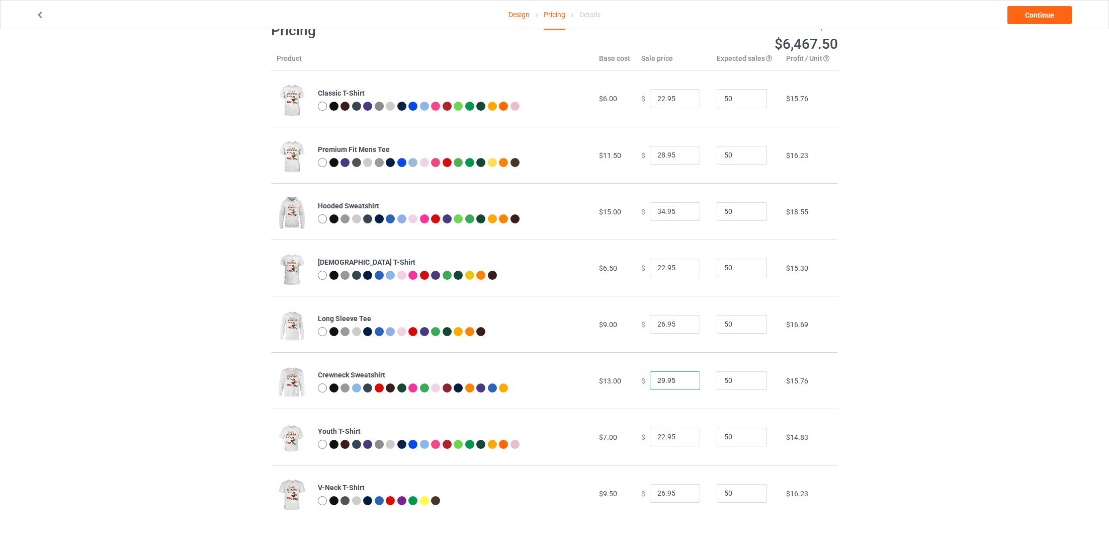
type input "29.95"
click at [685, 434] on input "23.95" at bounding box center [675, 436] width 50 height 19
type input "22.95"
click at [684, 439] on input "22.95" at bounding box center [675, 436] width 50 height 19
click at [884, 388] on div "Design Pricing Details Continue Pricing Estimated total profit $6,467.50 Produc…" at bounding box center [554, 272] width 1109 height 542
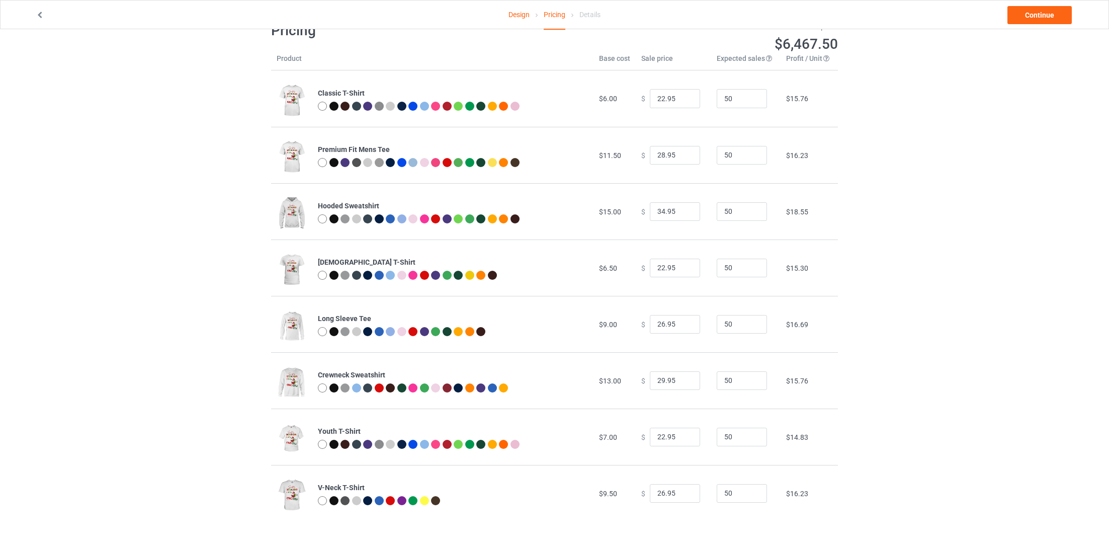
scroll to position [0, 0]
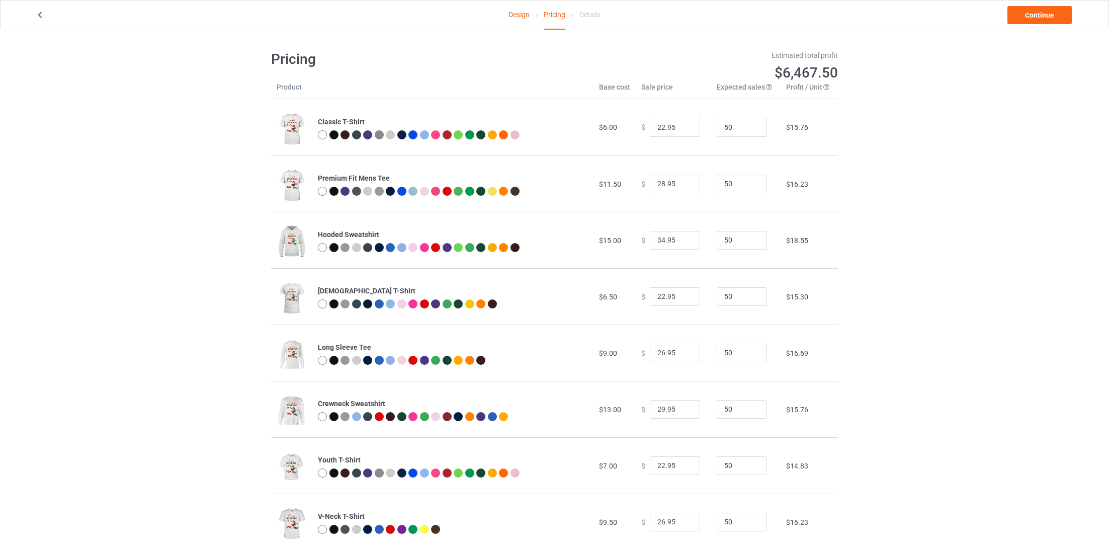
click at [1040, 4] on div "Design Pricing Details Continue" at bounding box center [554, 15] width 1051 height 28
click at [1035, 14] on link "Continue" at bounding box center [1039, 15] width 64 height 18
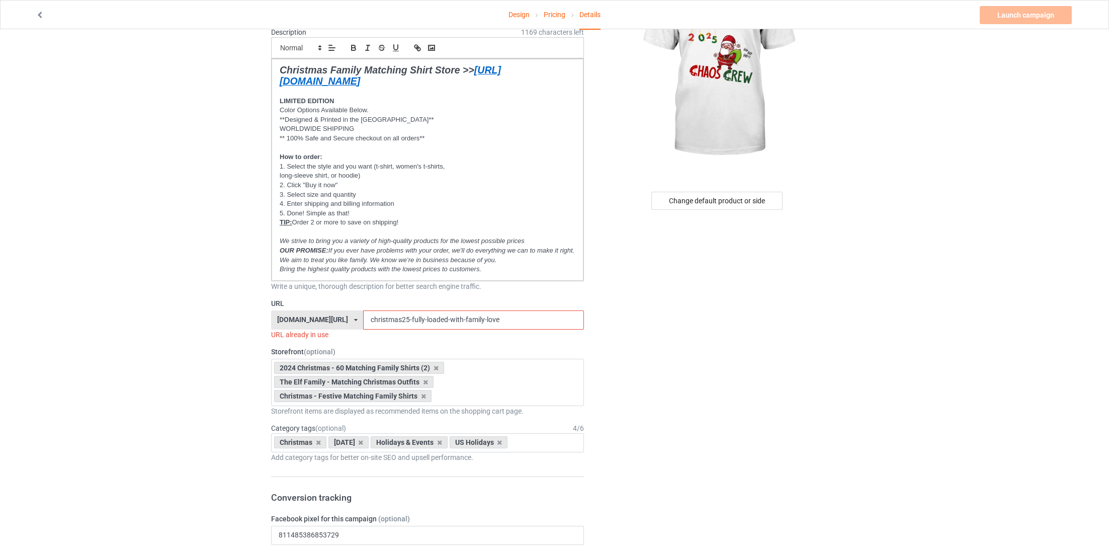
scroll to position [109, 0]
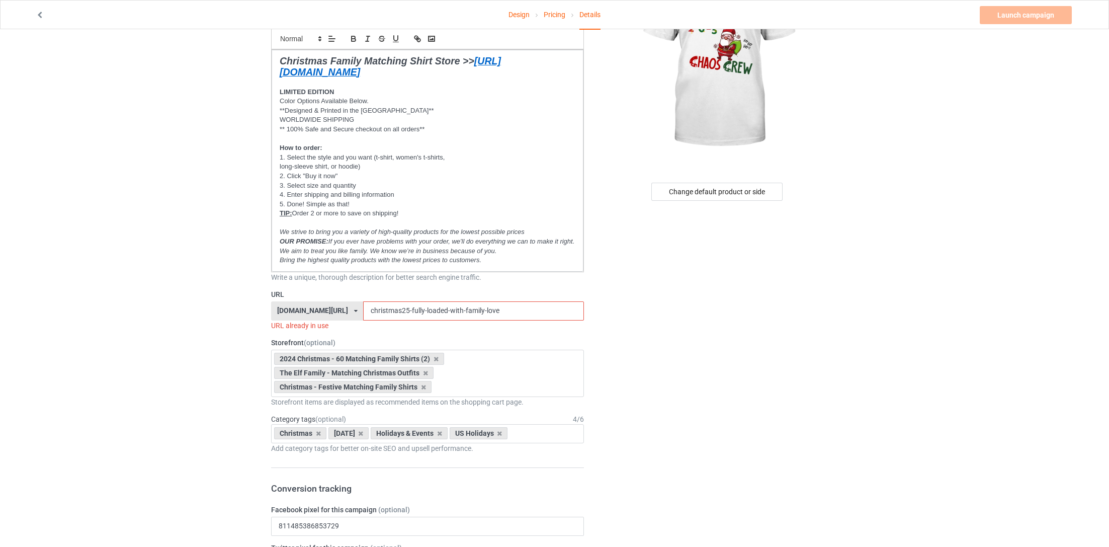
click at [483, 304] on input "christmas25-fully-loaded-with-family-love" at bounding box center [473, 310] width 220 height 19
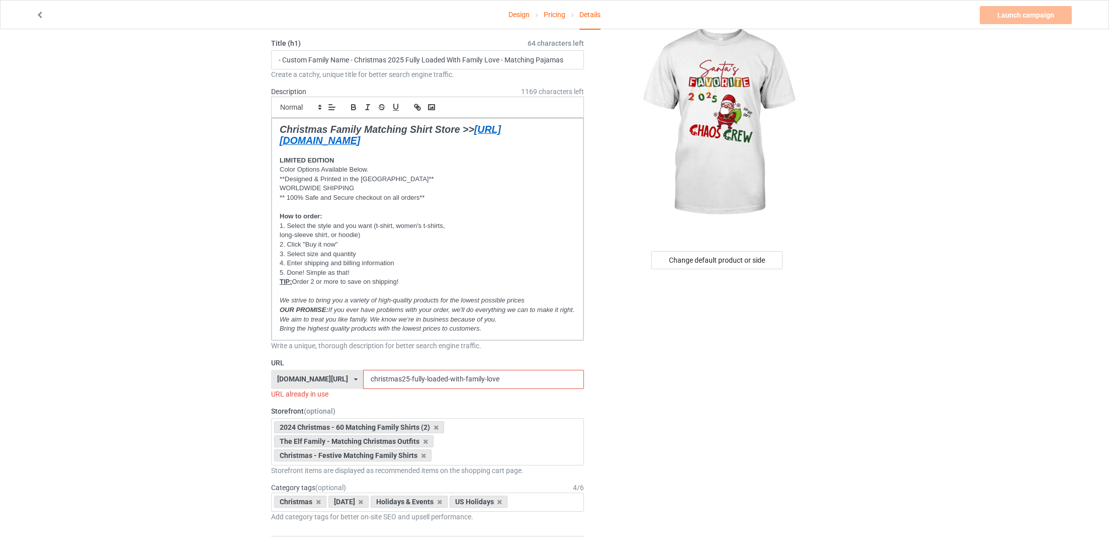
scroll to position [41, 0]
type input "x"
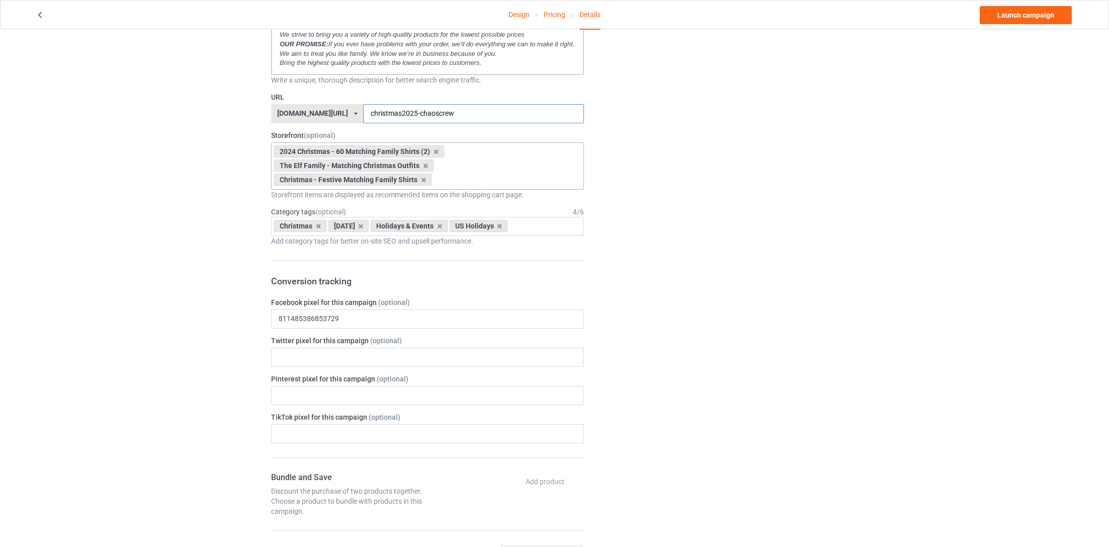
scroll to position [0, 0]
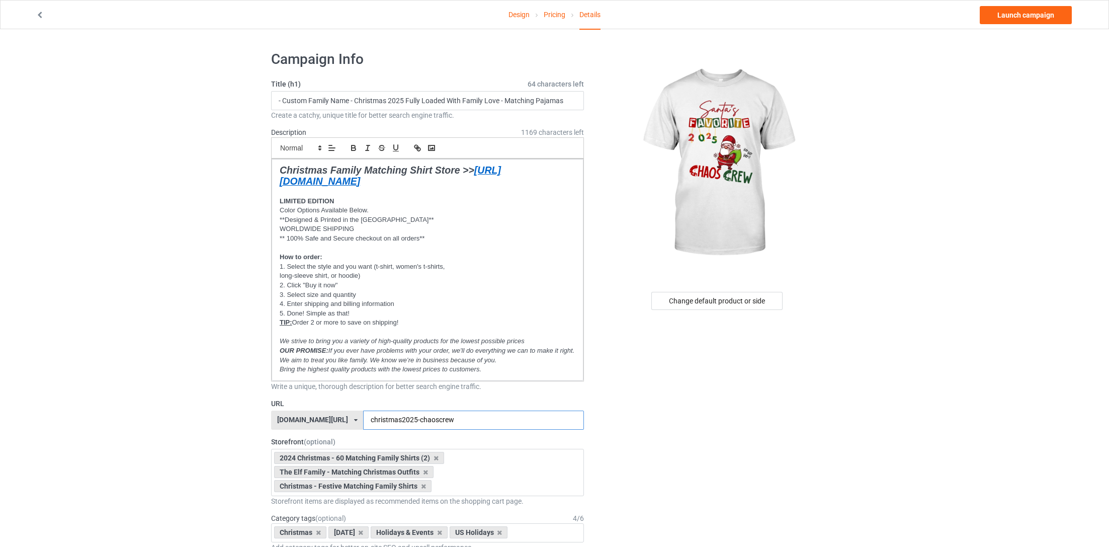
type input "christmas2025-chaoscrew"
click at [341, 99] on input "- Custom Family Name - Christmas 2025 Fully Loaded With Family Love - Matching …" at bounding box center [427, 100] width 313 height 19
drag, startPoint x: 306, startPoint y: 100, endPoint x: 284, endPoint y: 100, distance: 22.1
click at [284, 100] on input "- Custom Family Matching Shirts - Christmas 2025 Fully Loaded With Family Love …" at bounding box center [427, 100] width 313 height 19
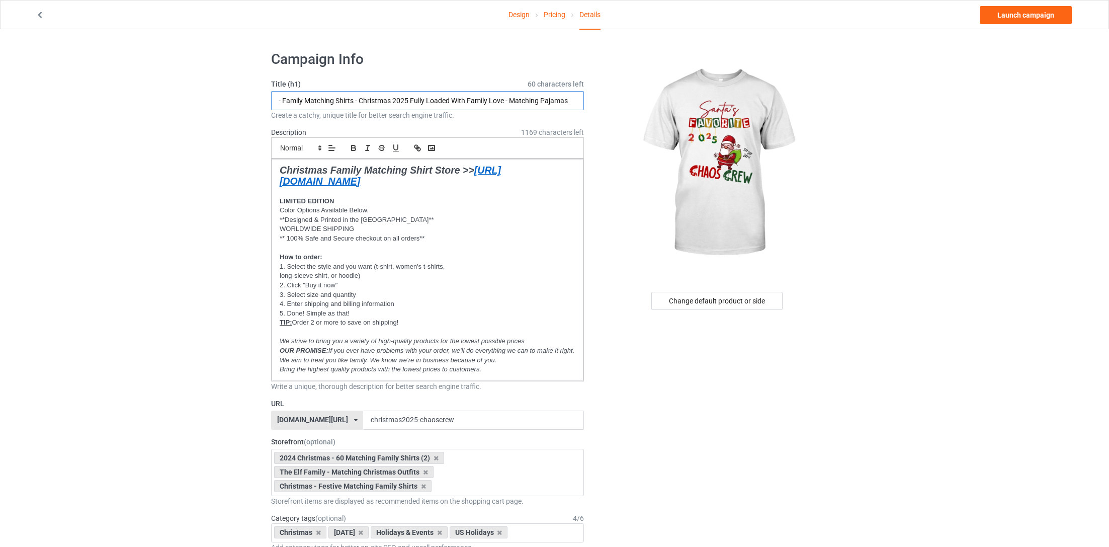
drag, startPoint x: 359, startPoint y: 103, endPoint x: 409, endPoint y: 102, distance: 50.8
click at [409, 102] on input "- Family Matching Shirts - Christmas 2025 Fully Loaded With Family Love - Match…" at bounding box center [427, 100] width 313 height 19
click at [282, 104] on input "- Family Matching Shirts - Fully Loaded With Family Love - Matching Pajamas" at bounding box center [427, 100] width 313 height 19
paste input "Christmas 2025"
drag, startPoint x: 410, startPoint y: 100, endPoint x: 515, endPoint y: 142, distance: 113.9
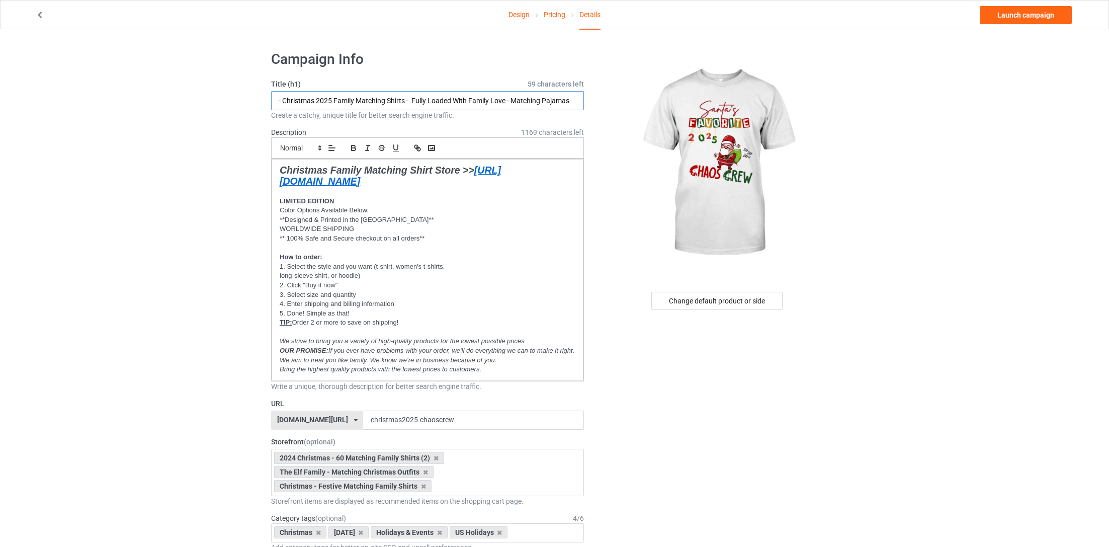
click at [434, 109] on input "- Christmas 2025 Family Matching Shirts - Fully Loaded With Family Love - Match…" at bounding box center [427, 100] width 313 height 19
drag, startPoint x: 413, startPoint y: 102, endPoint x: 506, endPoint y: 103, distance: 93.0
click at [506, 103] on input "- Christmas 2025 Family Matching Shirts - Fully Loaded With Family Love - Match…" at bounding box center [427, 100] width 313 height 19
type input "- Christmas 2025 Family Matching Shirts - Santa's Favorite Chaos Crew - Matchin…"
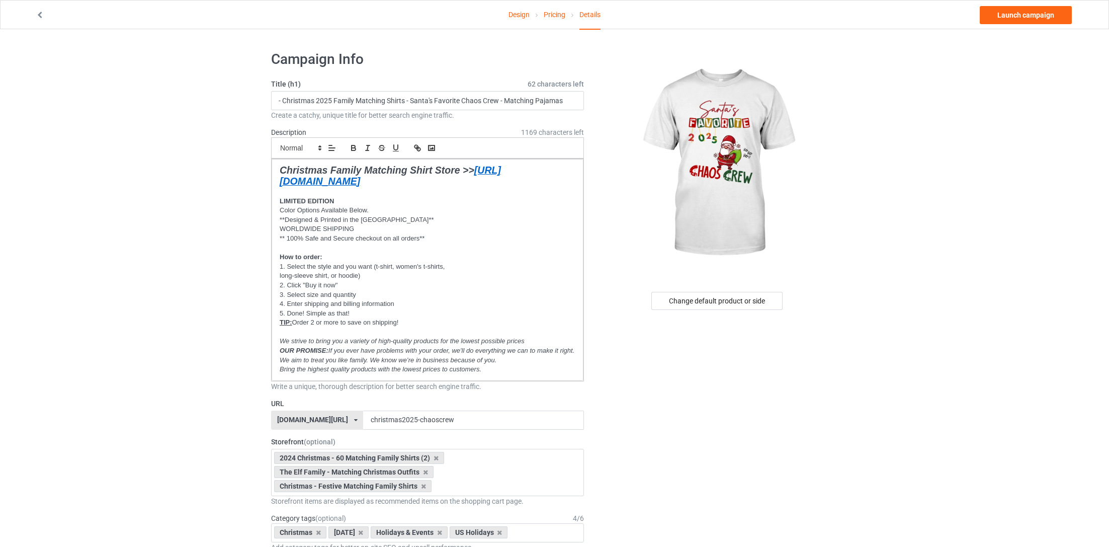
click at [614, 167] on div at bounding box center [718, 163] width 240 height 226
click at [1024, 15] on link "Launch campaign" at bounding box center [1026, 15] width 92 height 18
